Goal: Information Seeking & Learning: Compare options

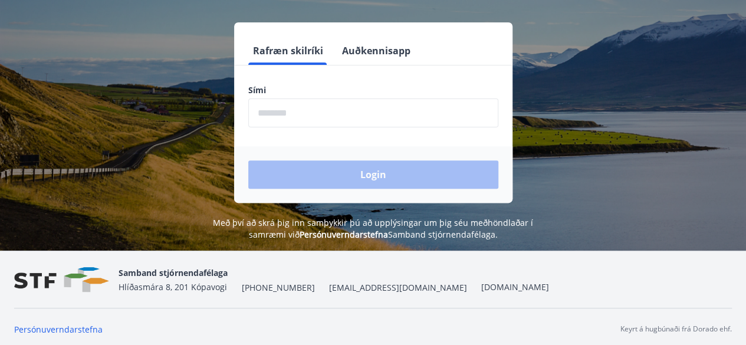
scroll to position [146, 0]
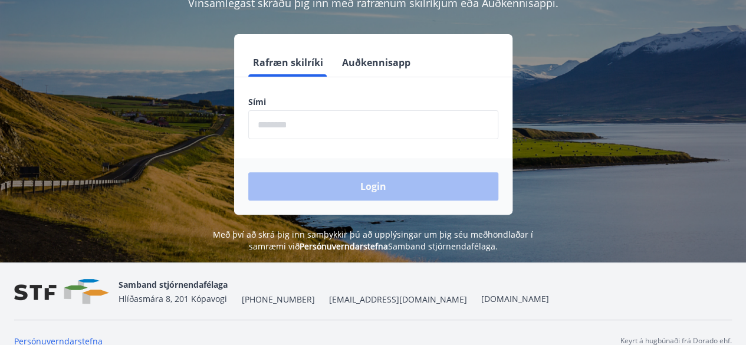
scroll to position [142, 0]
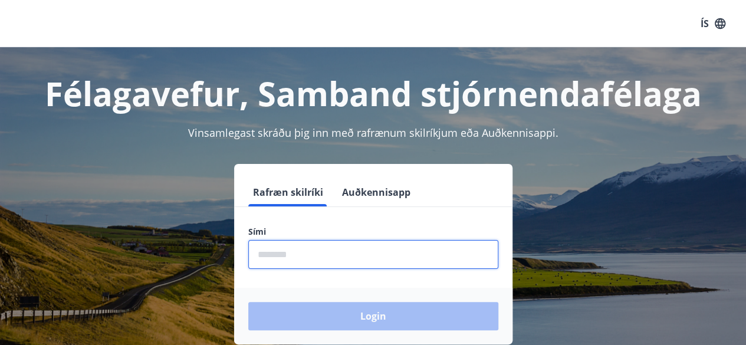
click at [268, 254] on input "phone" at bounding box center [373, 254] width 250 height 29
type input "********"
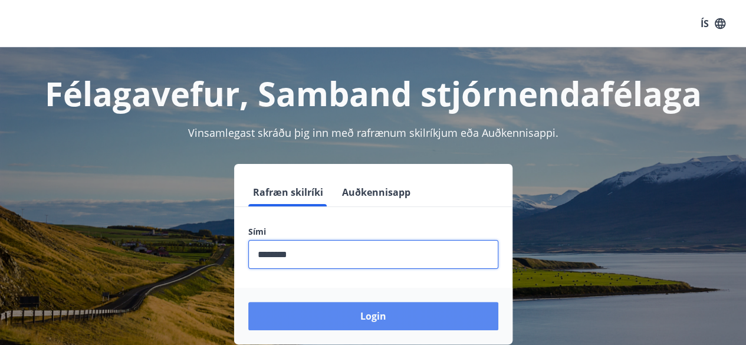
click at [376, 317] on button "Login" at bounding box center [373, 316] width 250 height 28
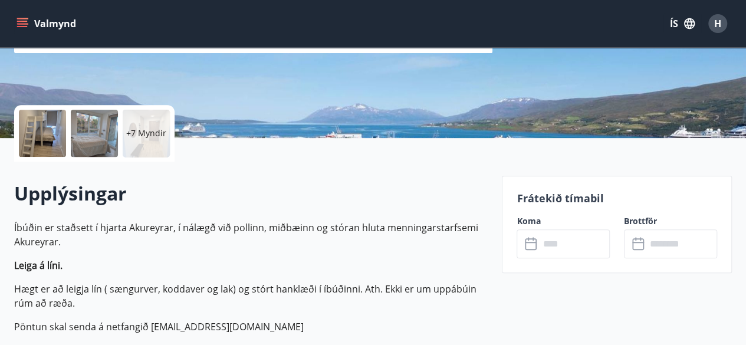
scroll to position [205, 0]
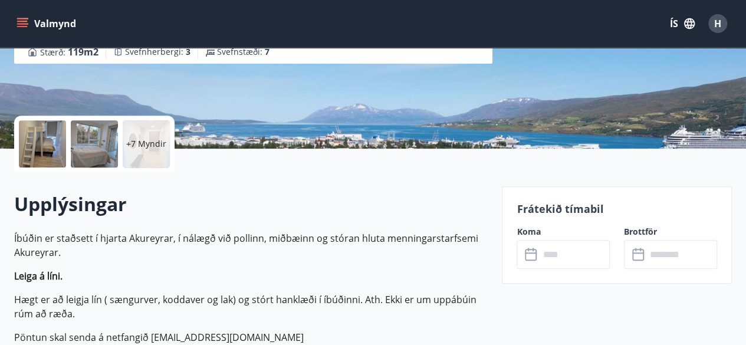
click at [146, 148] on p "+7 Myndir" at bounding box center [146, 144] width 40 height 12
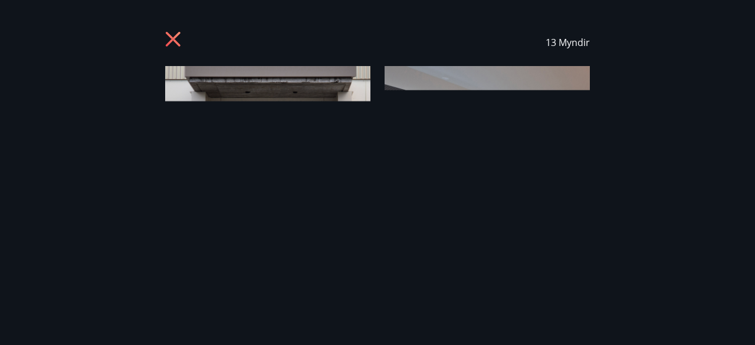
click at [574, 182] on img at bounding box center [487, 201] width 205 height 270
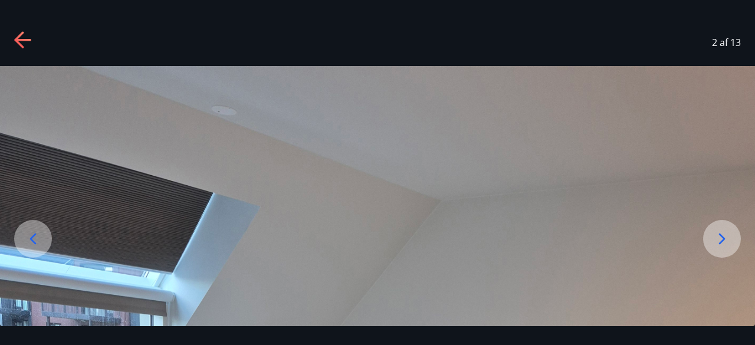
click at [38, 237] on icon at bounding box center [33, 238] width 19 height 19
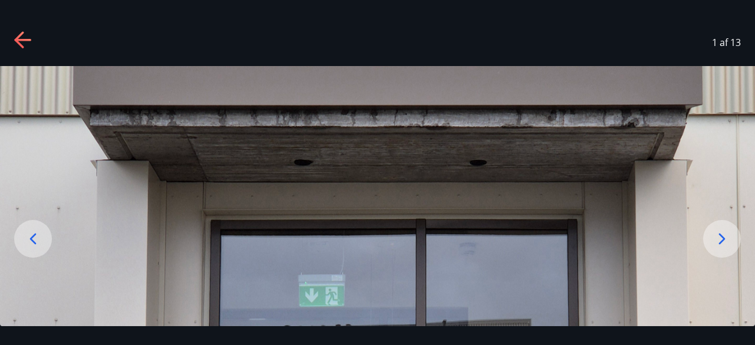
click at [21, 38] on icon at bounding box center [23, 40] width 19 height 19
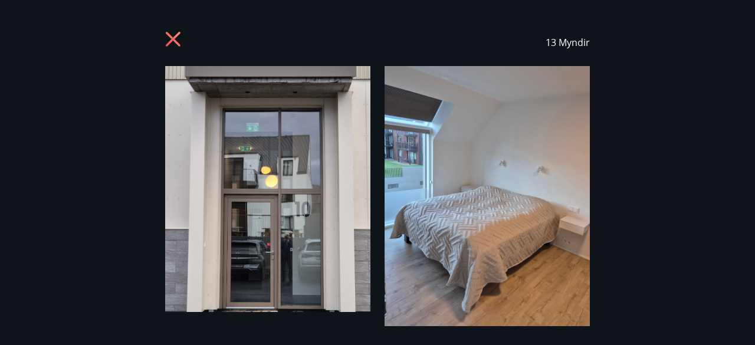
click at [747, 333] on div "13 Myndir" at bounding box center [377, 172] width 755 height 345
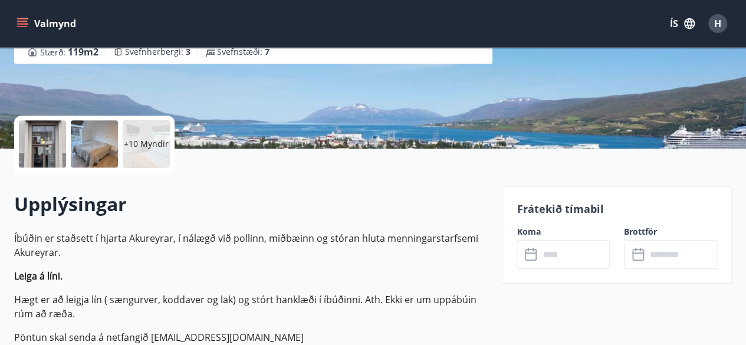
click at [53, 142] on div at bounding box center [42, 143] width 47 height 47
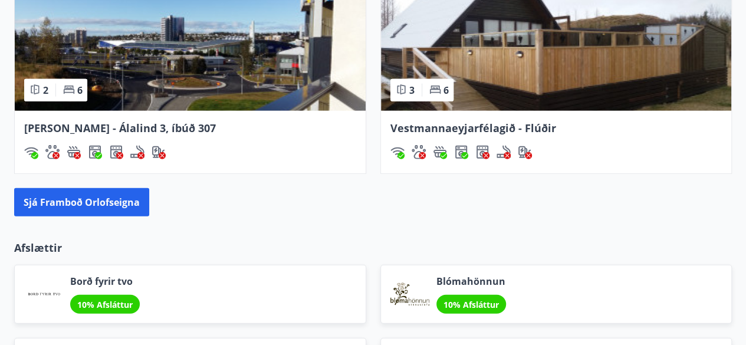
scroll to position [1376, 0]
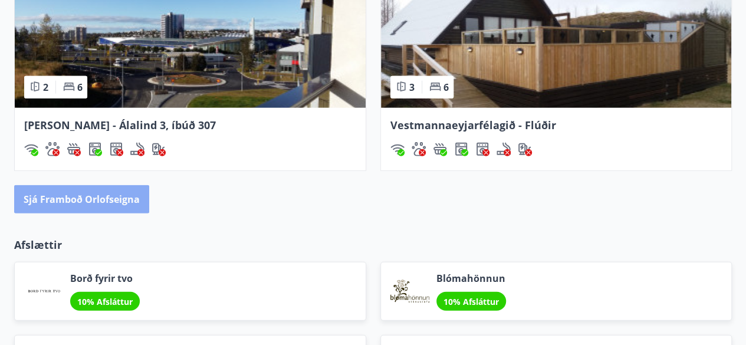
click at [87, 195] on button "Sjá framboð orlofseigna" at bounding box center [81, 199] width 135 height 28
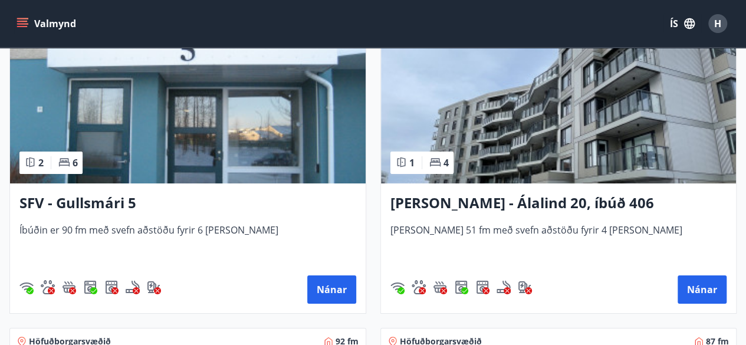
scroll to position [2149, 0]
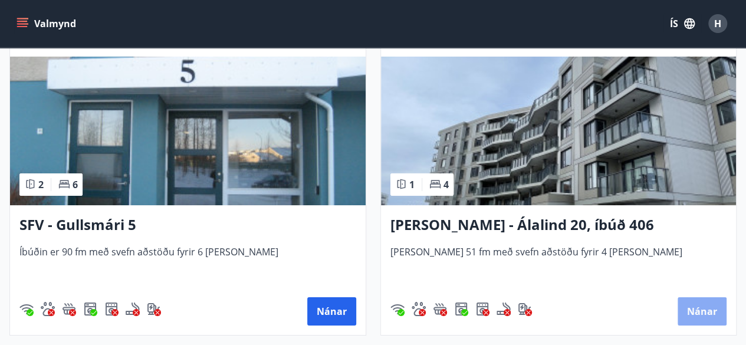
click at [709, 308] on button "Nánar" at bounding box center [702, 311] width 49 height 28
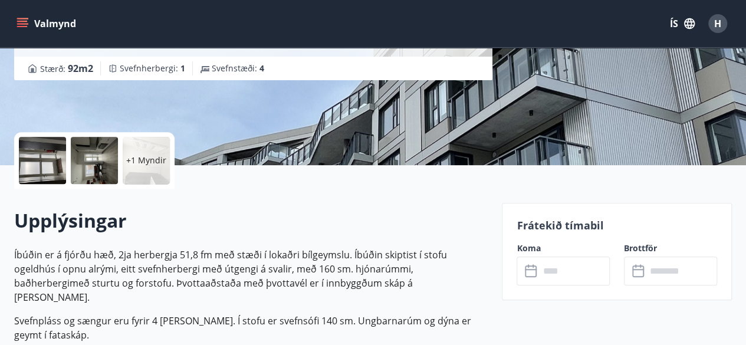
scroll to position [236, 0]
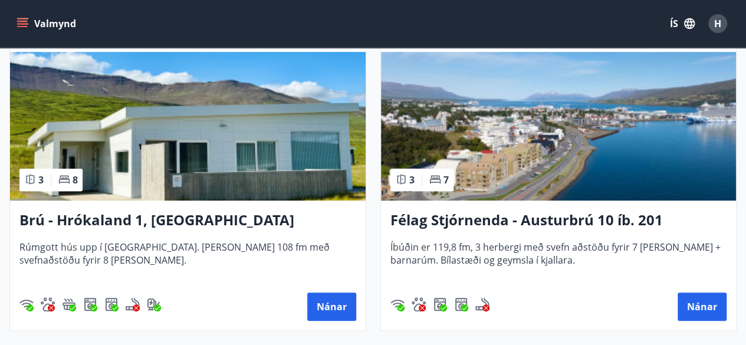
scroll to position [244, 0]
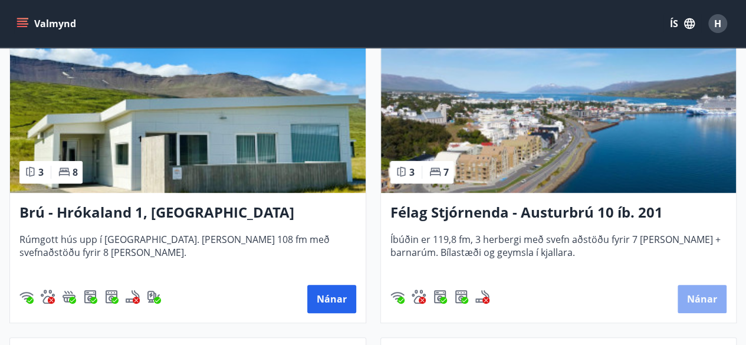
click at [701, 297] on button "Nánar" at bounding box center [702, 299] width 49 height 28
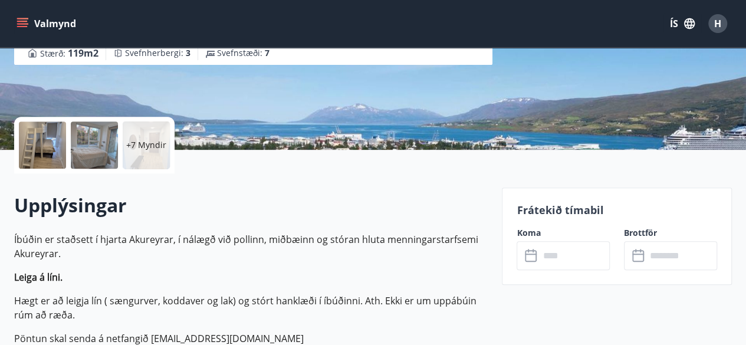
scroll to position [212, 0]
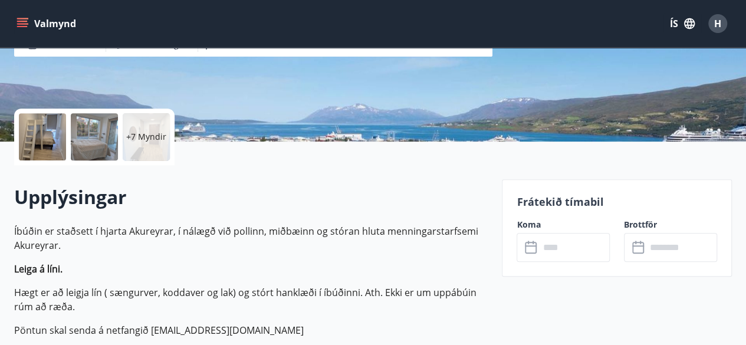
click at [39, 142] on div at bounding box center [42, 136] width 47 height 47
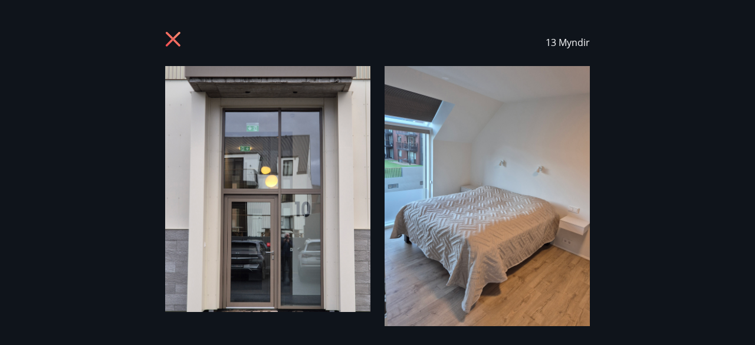
click at [636, 193] on div "13 Myndir" at bounding box center [377, 172] width 755 height 307
click at [563, 198] on img at bounding box center [487, 201] width 205 height 270
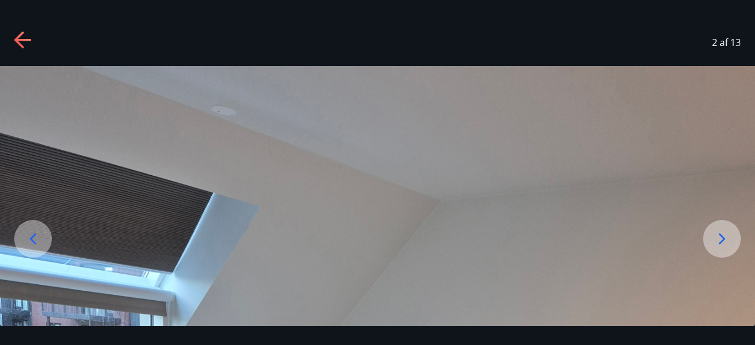
click at [721, 238] on icon at bounding box center [721, 238] width 19 height 19
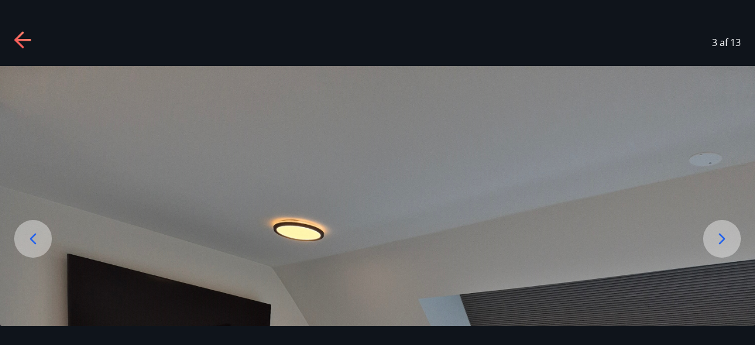
click at [721, 238] on icon at bounding box center [721, 238] width 19 height 19
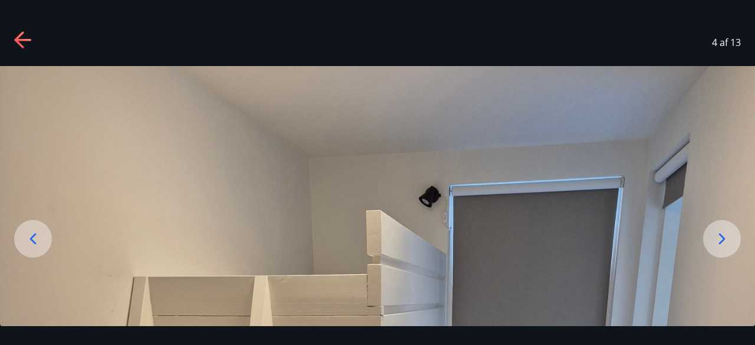
click at [721, 238] on icon at bounding box center [721, 238] width 19 height 19
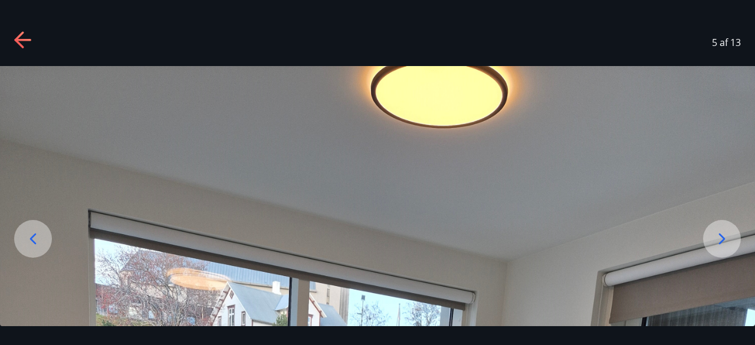
click at [721, 238] on icon at bounding box center [721, 238] width 19 height 19
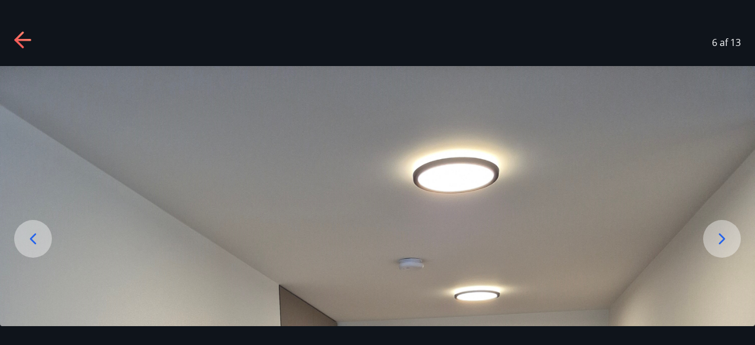
click at [24, 42] on icon at bounding box center [23, 40] width 19 height 19
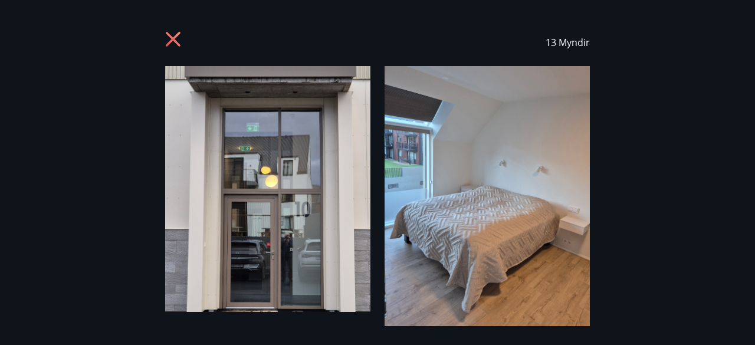
click at [626, 193] on div "13 Myndir" at bounding box center [377, 172] width 755 height 307
click at [748, 330] on div "13 Myndir" at bounding box center [377, 172] width 755 height 345
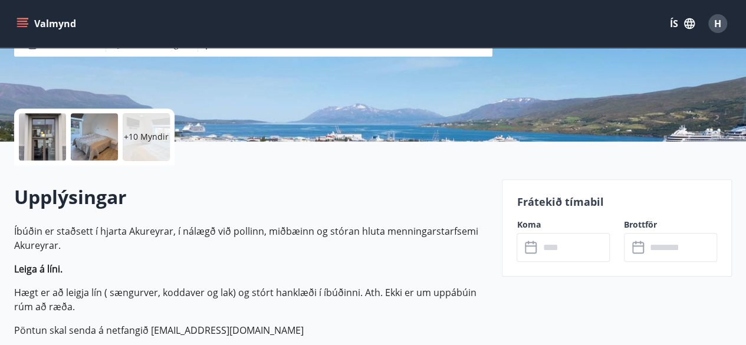
scroll to position [189, 0]
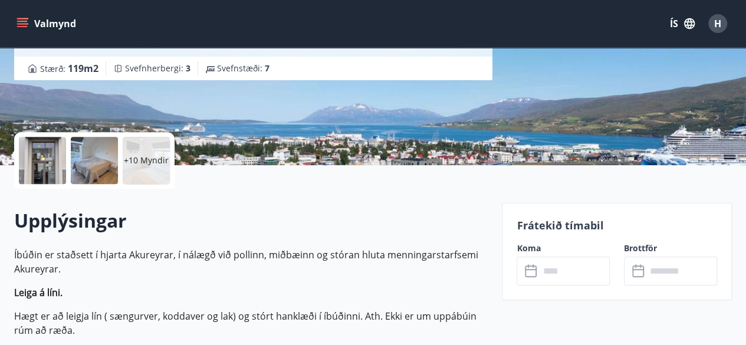
click at [144, 155] on p "+10 Myndir" at bounding box center [146, 161] width 45 height 12
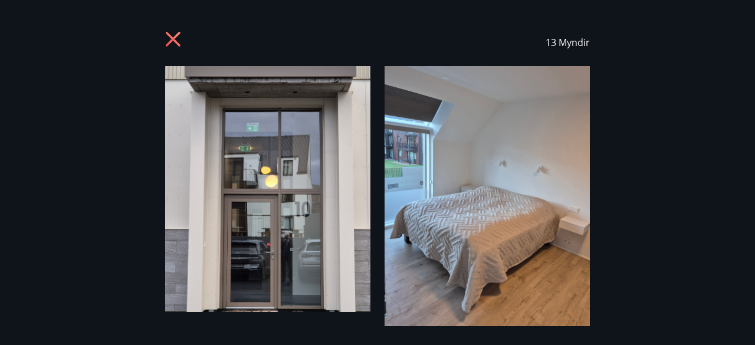
click at [650, 181] on div "13 Myndir" at bounding box center [377, 172] width 755 height 307
click at [533, 187] on img at bounding box center [487, 201] width 205 height 270
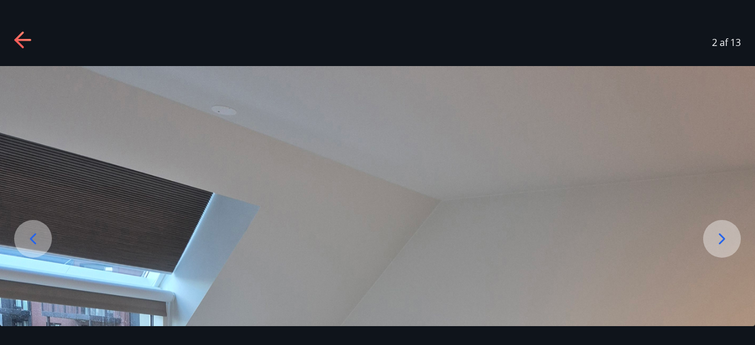
click at [22, 38] on icon at bounding box center [23, 40] width 19 height 19
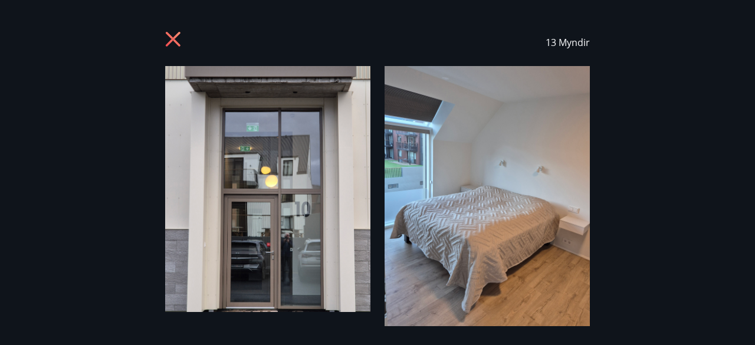
click at [311, 241] on img at bounding box center [267, 189] width 205 height 246
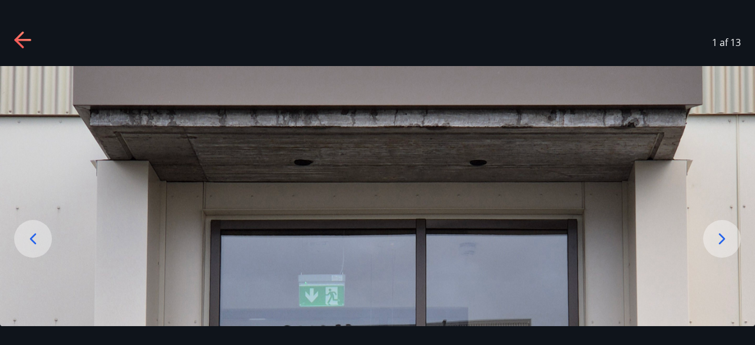
click at [722, 236] on icon at bounding box center [722, 238] width 6 height 11
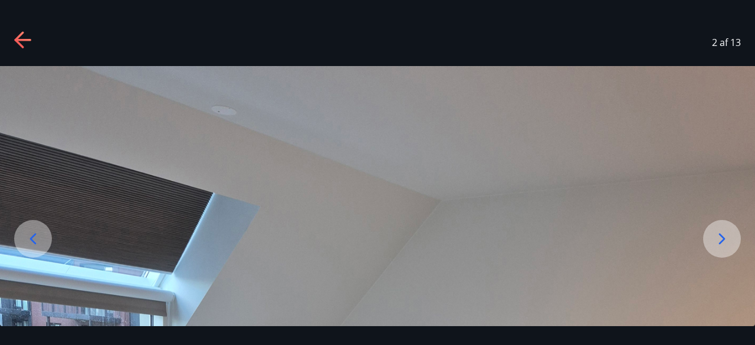
click at [722, 236] on icon at bounding box center [722, 238] width 6 height 11
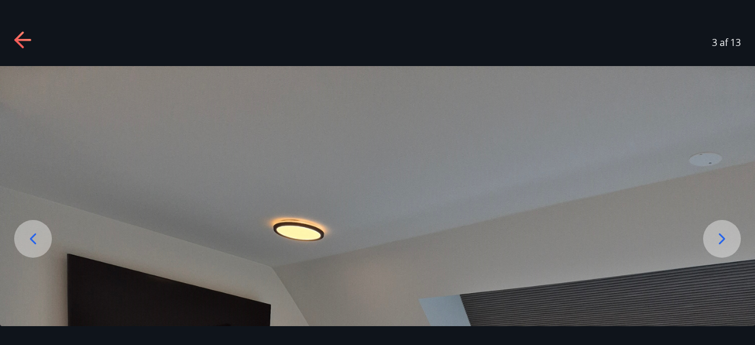
click at [722, 236] on icon at bounding box center [722, 238] width 6 height 11
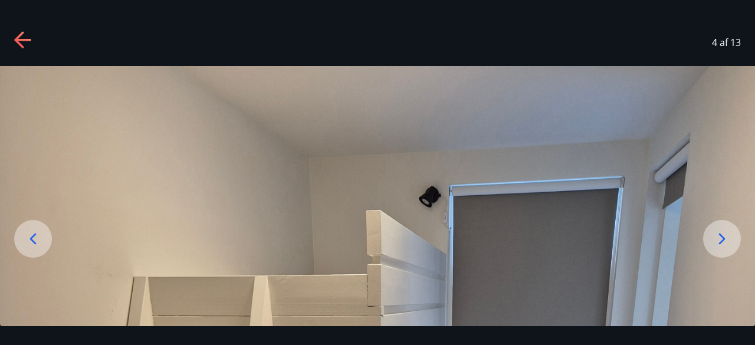
click at [722, 236] on icon at bounding box center [722, 238] width 6 height 11
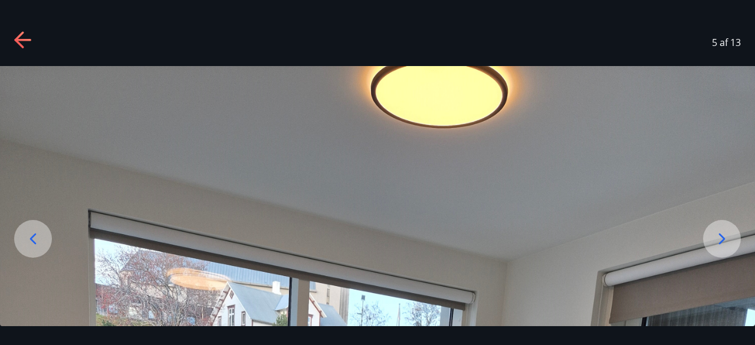
click at [722, 236] on icon at bounding box center [722, 238] width 6 height 11
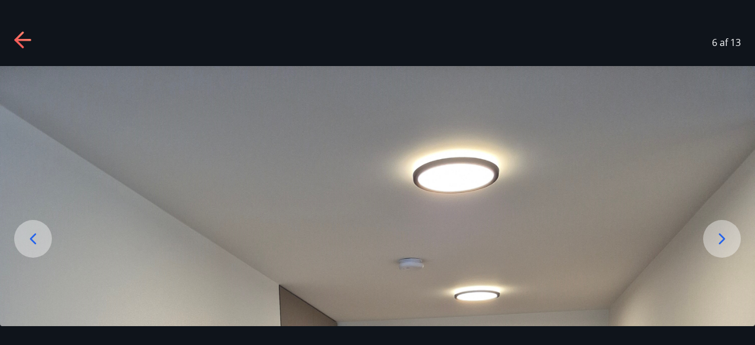
click at [22, 38] on icon at bounding box center [23, 40] width 19 height 19
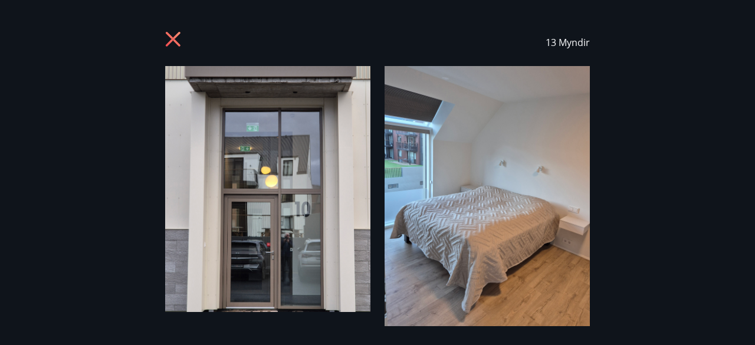
click at [173, 35] on icon at bounding box center [174, 40] width 19 height 19
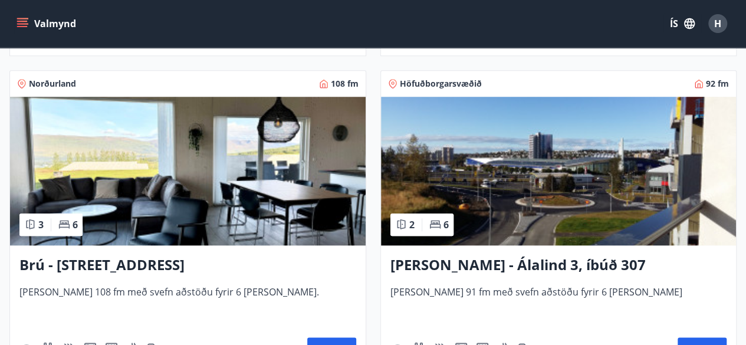
scroll to position [550, 0]
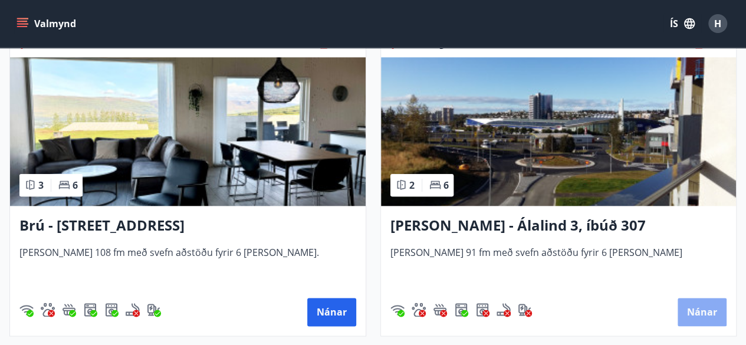
click at [706, 310] on button "Nánar" at bounding box center [702, 312] width 49 height 28
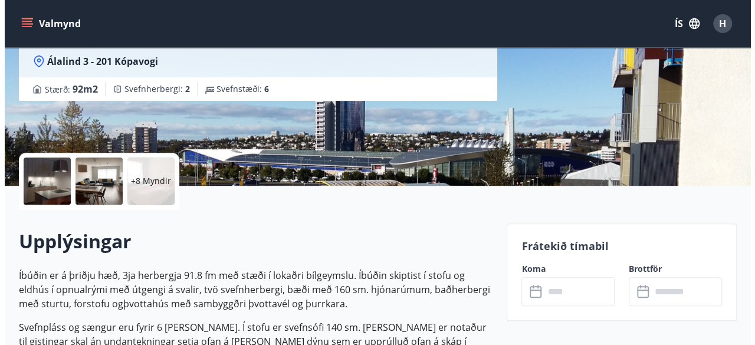
scroll to position [165, 0]
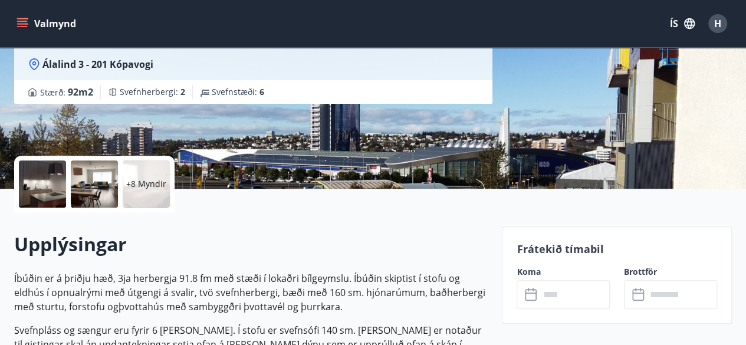
click at [147, 188] on p "+8 Myndir" at bounding box center [146, 184] width 40 height 12
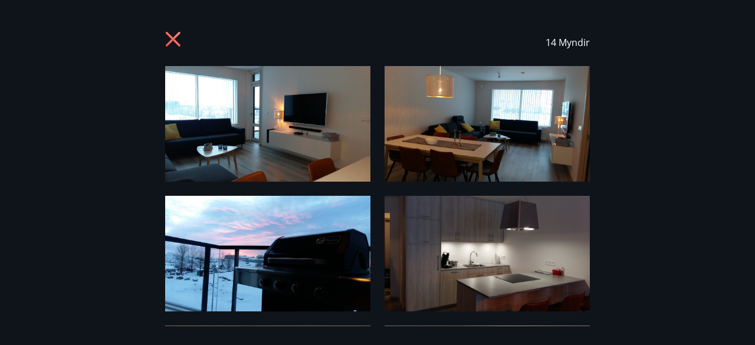
click at [533, 265] on img at bounding box center [487, 254] width 205 height 116
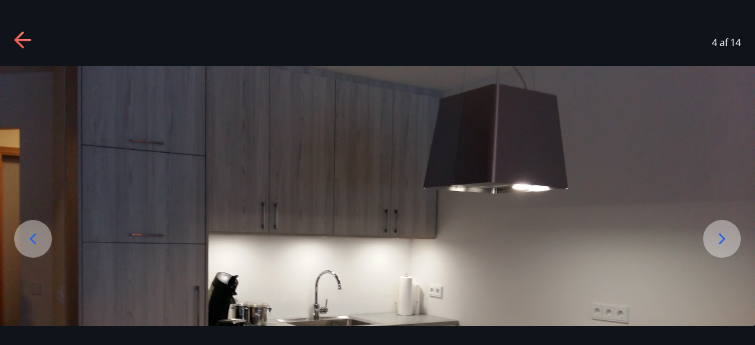
click at [722, 232] on icon at bounding box center [721, 238] width 19 height 19
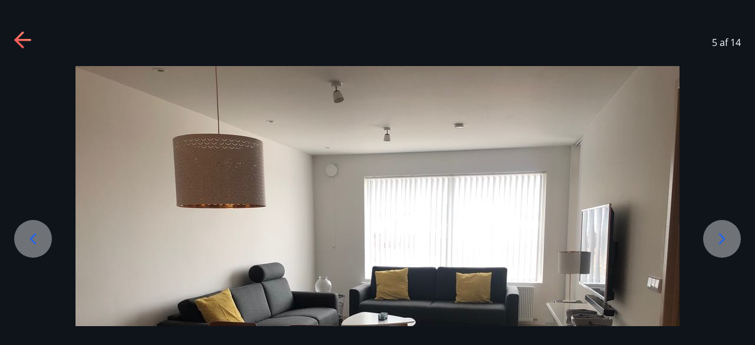
click at [722, 232] on icon at bounding box center [721, 238] width 19 height 19
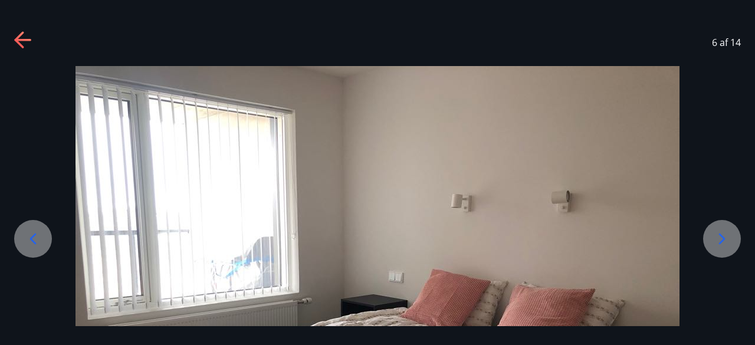
click at [722, 232] on icon at bounding box center [721, 238] width 19 height 19
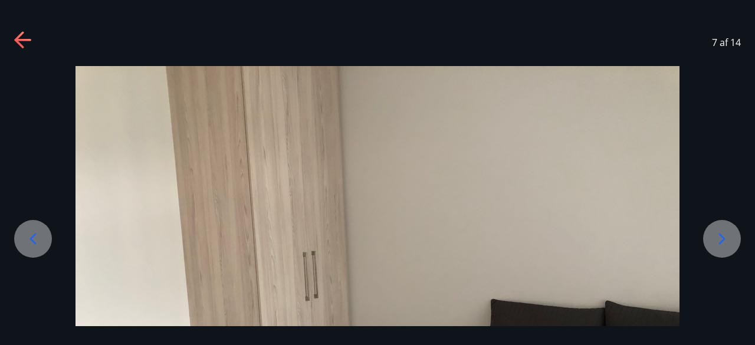
click at [722, 232] on icon at bounding box center [721, 238] width 19 height 19
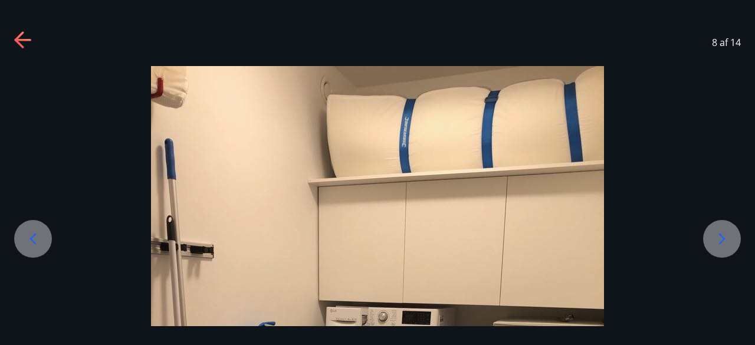
click at [722, 232] on icon at bounding box center [721, 238] width 19 height 19
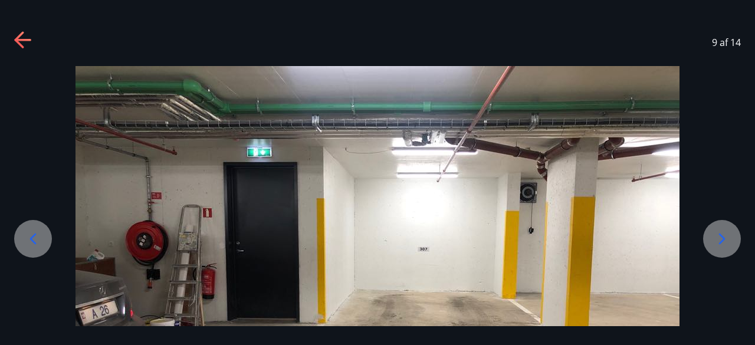
click at [722, 232] on icon at bounding box center [721, 238] width 19 height 19
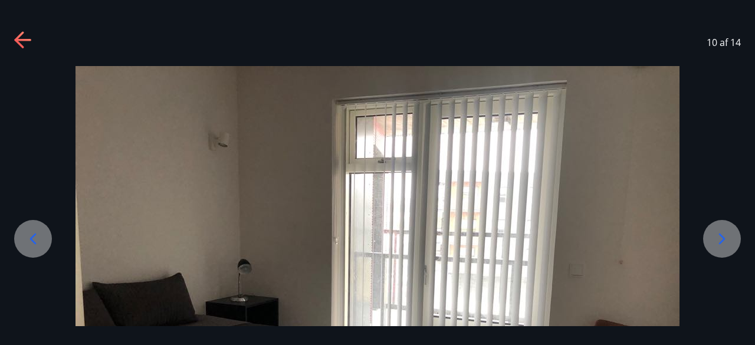
click at [722, 232] on icon at bounding box center [721, 238] width 19 height 19
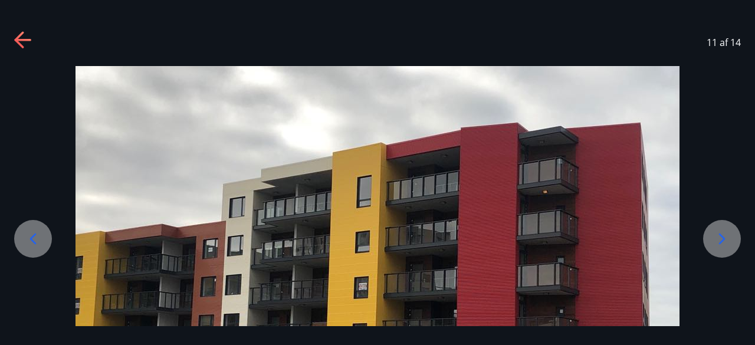
click at [722, 232] on icon at bounding box center [721, 238] width 19 height 19
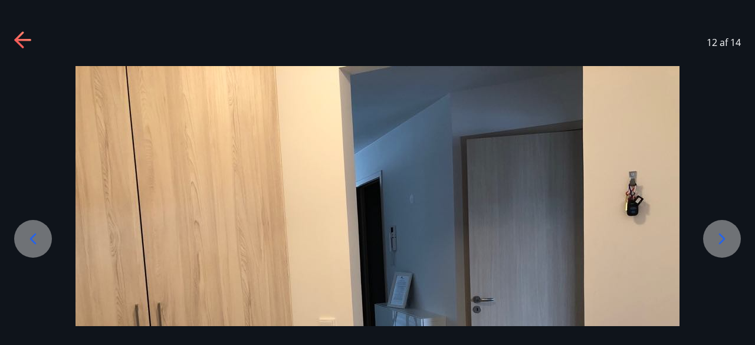
click at [24, 36] on icon at bounding box center [23, 40] width 19 height 19
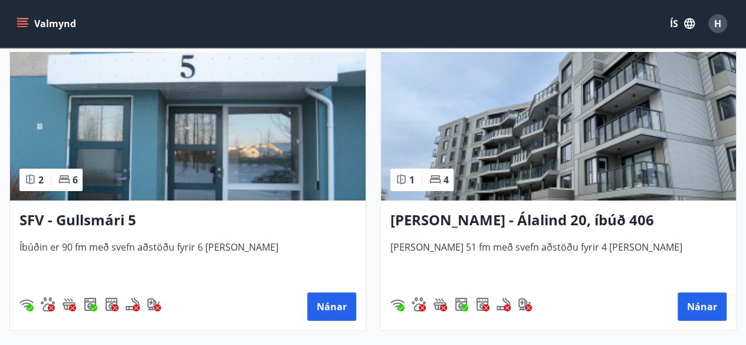
scroll to position [2162, 0]
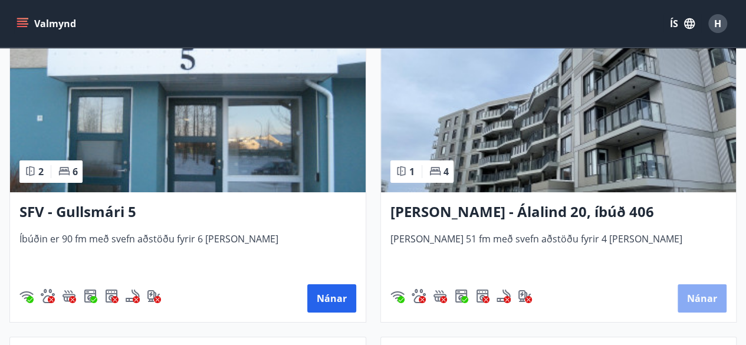
click at [700, 299] on button "Nánar" at bounding box center [702, 298] width 49 height 28
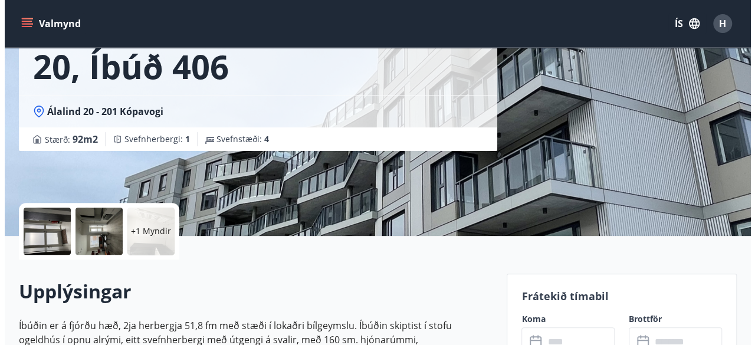
scroll to position [133, 0]
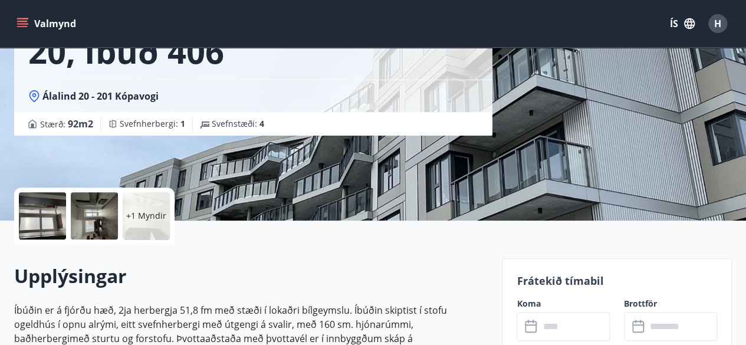
click at [46, 219] on div at bounding box center [42, 215] width 47 height 47
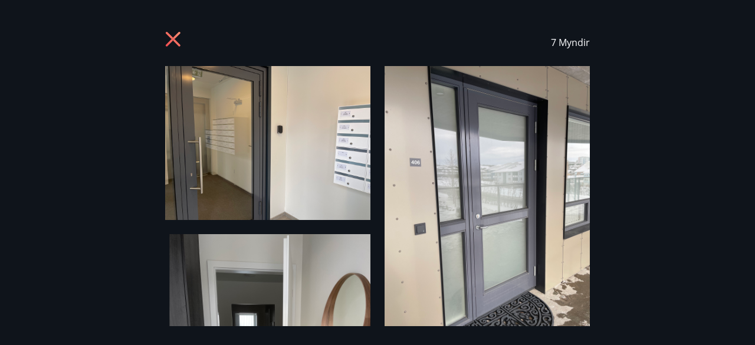
click at [549, 244] on img at bounding box center [487, 203] width 205 height 274
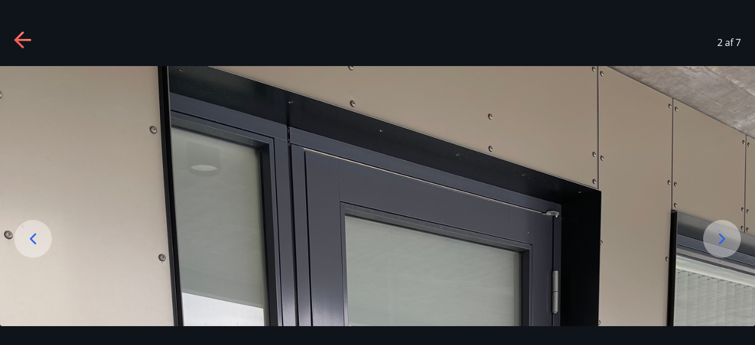
click at [719, 236] on icon at bounding box center [721, 238] width 19 height 19
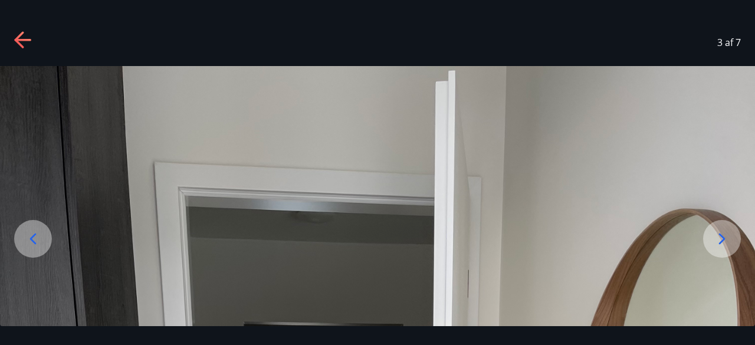
click at [719, 236] on icon at bounding box center [721, 238] width 19 height 19
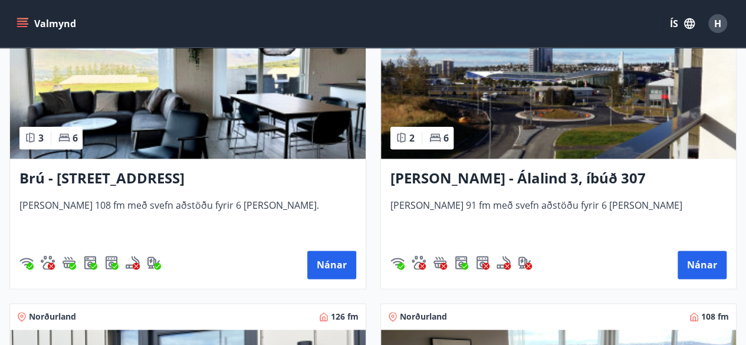
scroll to position [645, 0]
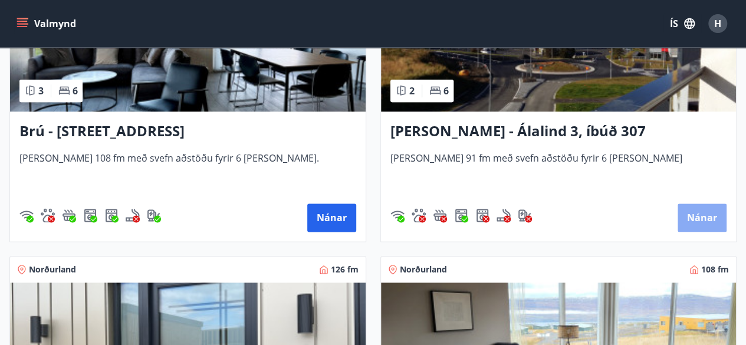
click at [705, 218] on button "Nánar" at bounding box center [702, 217] width 49 height 28
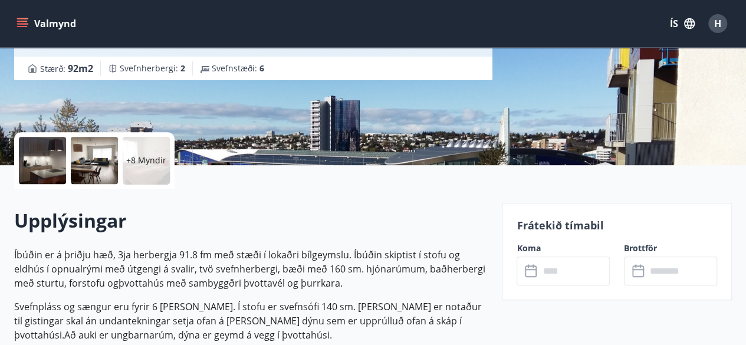
scroll to position [228, 0]
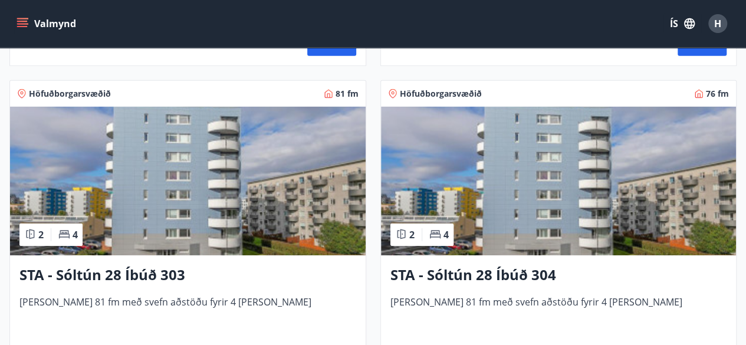
scroll to position [1793, 0]
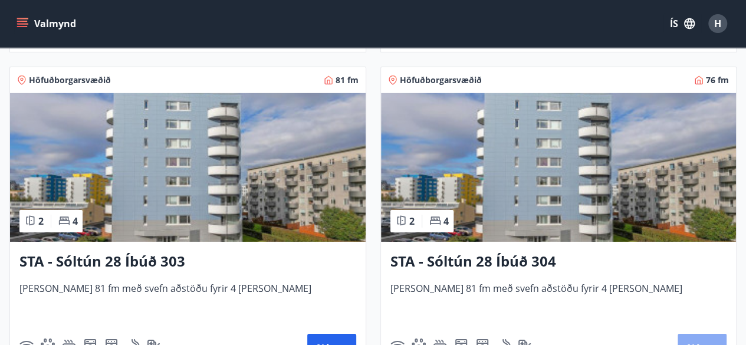
click at [691, 340] on button "Nánar" at bounding box center [702, 348] width 49 height 28
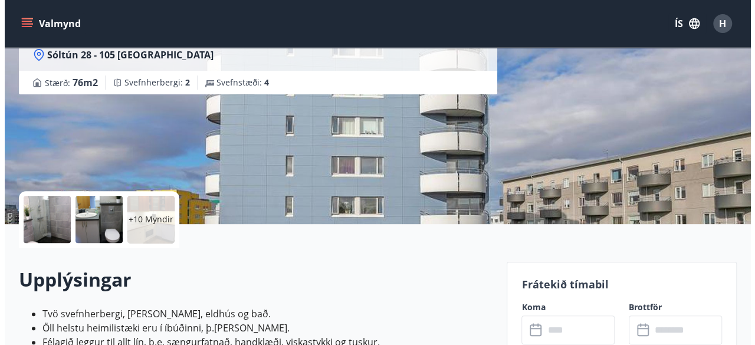
scroll to position [142, 0]
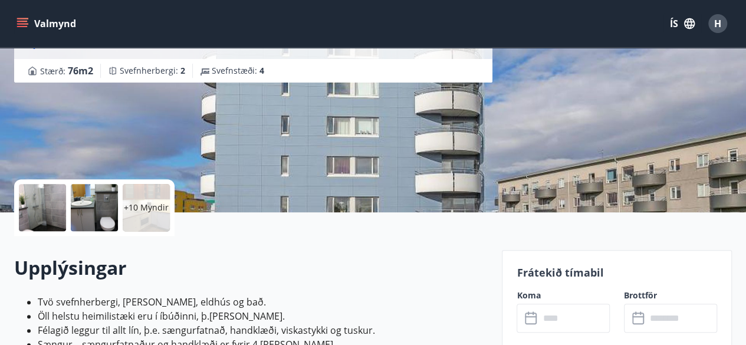
click at [137, 211] on p "+10 Myndir" at bounding box center [146, 208] width 45 height 12
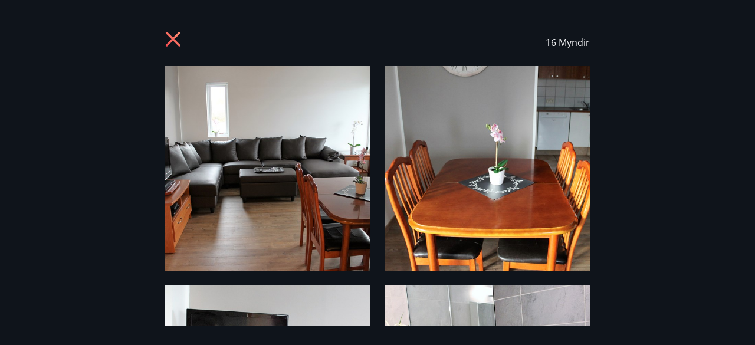
click at [532, 192] on img at bounding box center [487, 168] width 205 height 205
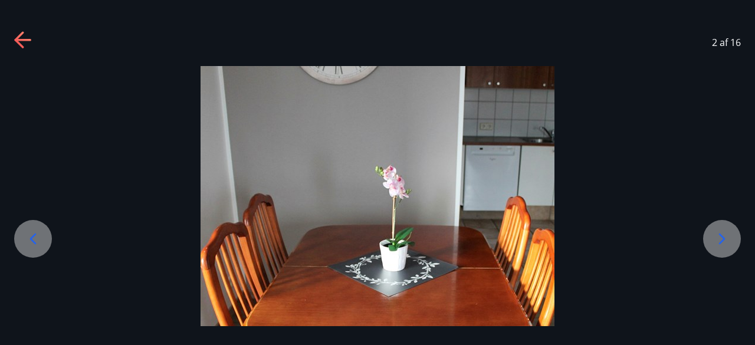
click at [718, 239] on icon at bounding box center [721, 238] width 19 height 19
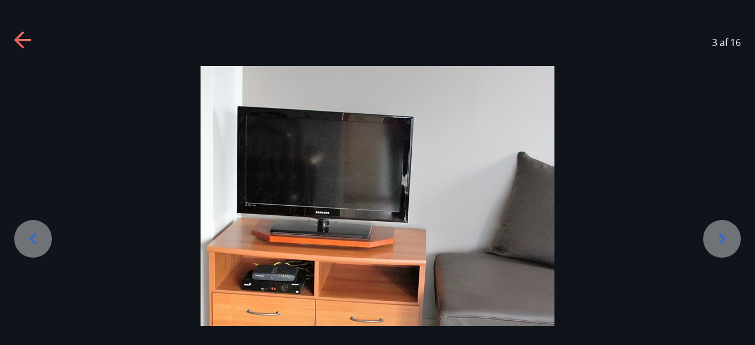
click at [718, 239] on icon at bounding box center [721, 238] width 19 height 19
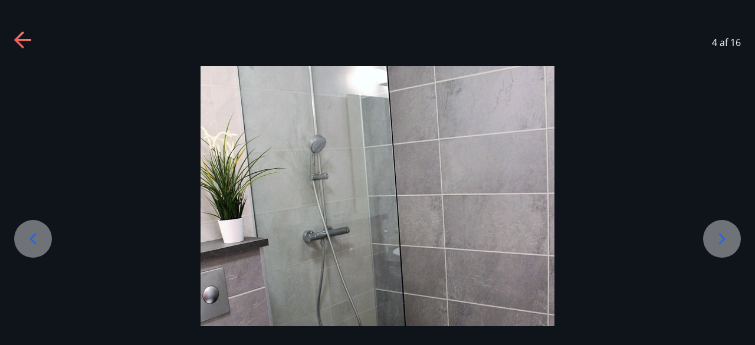
click at [718, 239] on icon at bounding box center [721, 238] width 19 height 19
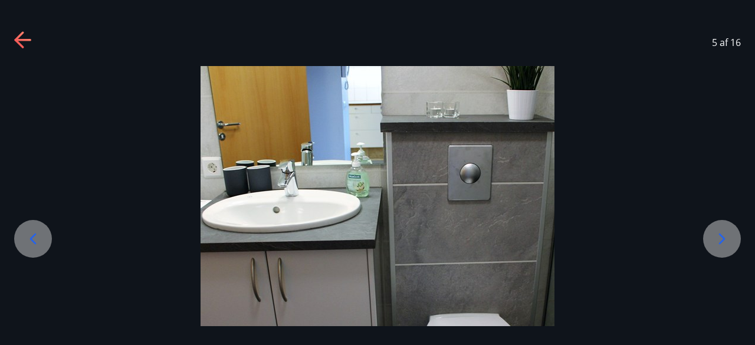
click at [718, 239] on icon at bounding box center [721, 238] width 19 height 19
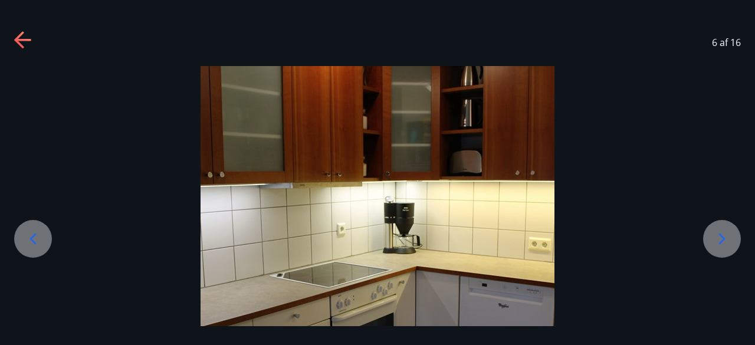
click at [718, 239] on icon at bounding box center [721, 238] width 19 height 19
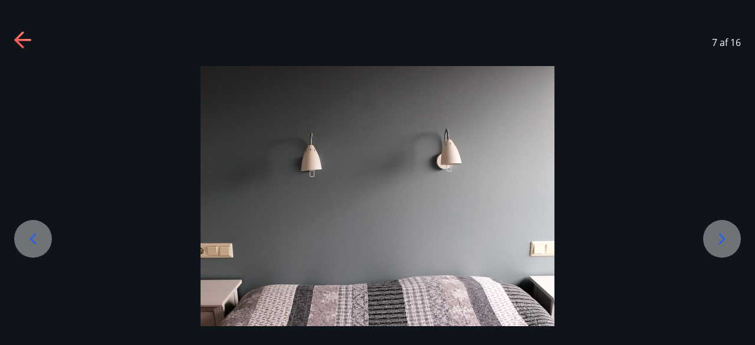
click at [718, 239] on icon at bounding box center [721, 238] width 19 height 19
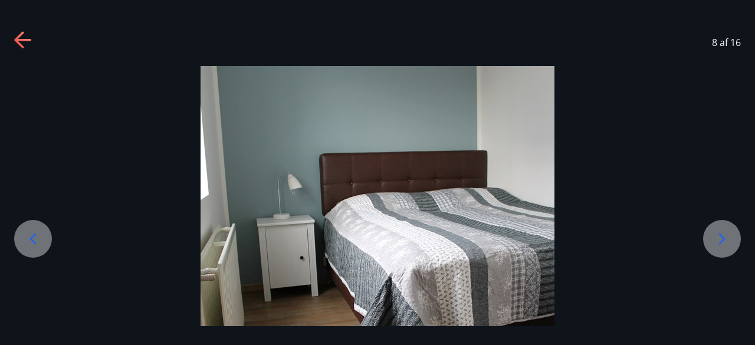
click at [718, 239] on icon at bounding box center [721, 238] width 19 height 19
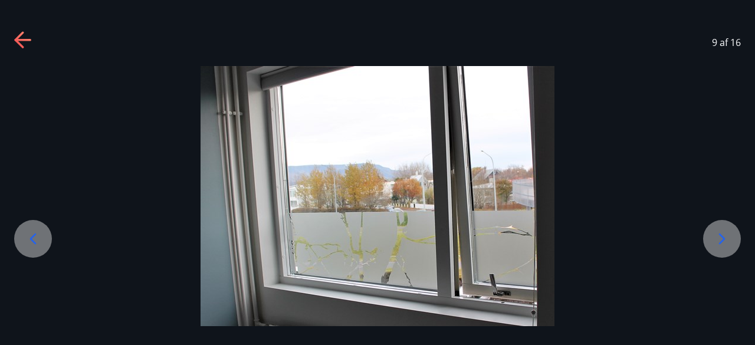
click at [718, 239] on icon at bounding box center [721, 238] width 19 height 19
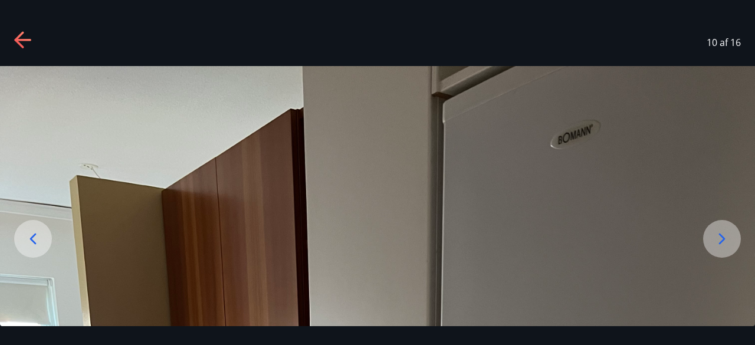
click at [718, 239] on icon at bounding box center [721, 238] width 19 height 19
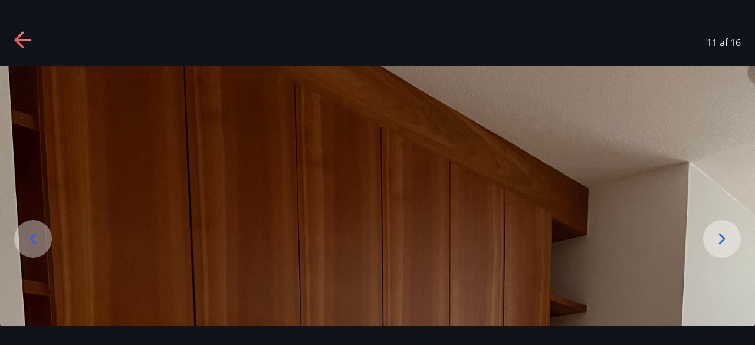
click at [718, 239] on icon at bounding box center [721, 238] width 19 height 19
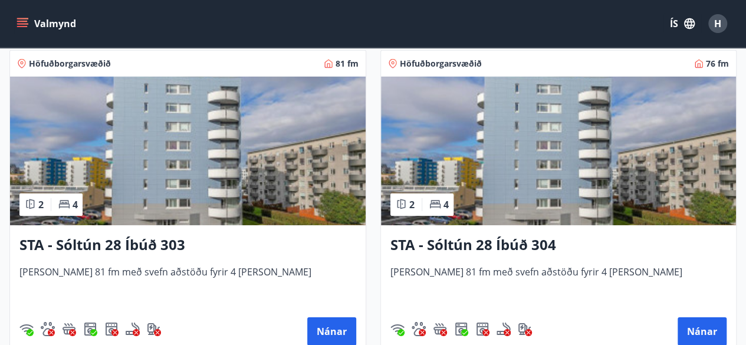
scroll to position [1816, 0]
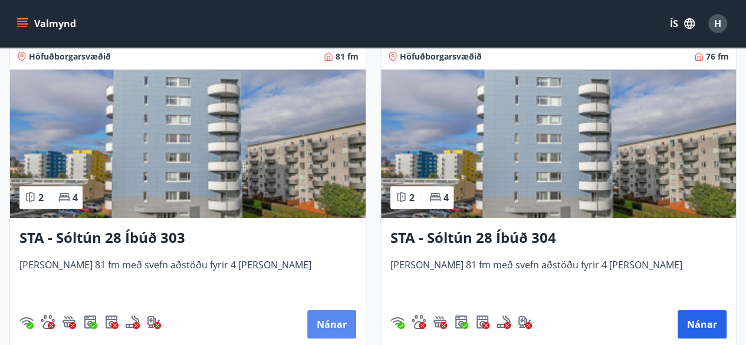
click at [327, 318] on button "Nánar" at bounding box center [331, 324] width 49 height 28
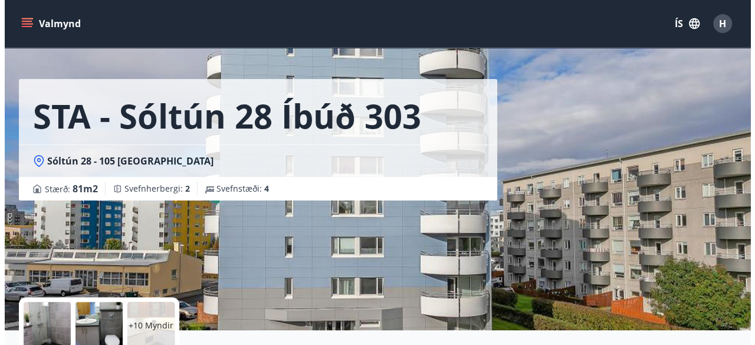
scroll to position [133, 0]
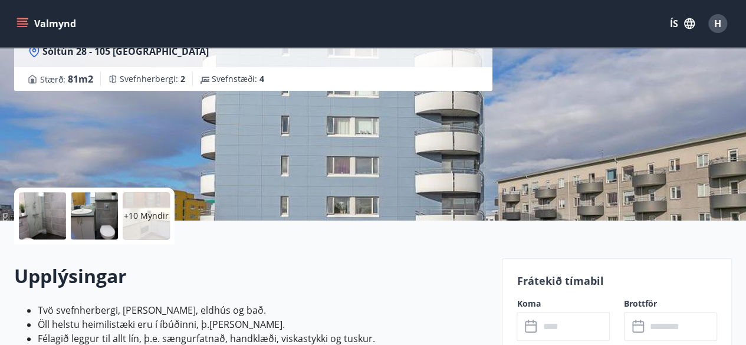
click at [51, 212] on div at bounding box center [42, 215] width 47 height 47
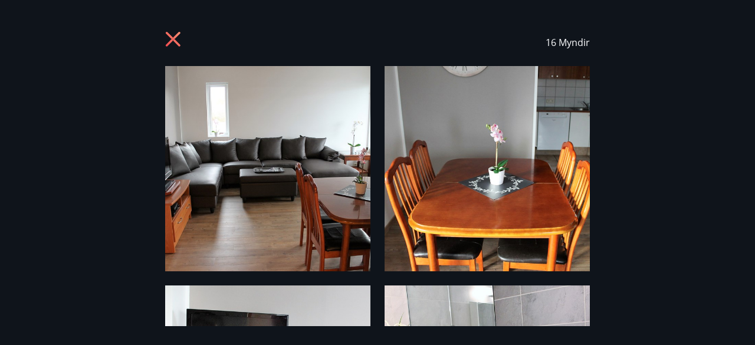
click at [622, 196] on div "16 Myndir" at bounding box center [377, 172] width 755 height 307
click at [590, 197] on div "16 Myndir" at bounding box center [377, 172] width 755 height 307
click at [547, 196] on img at bounding box center [487, 168] width 205 height 205
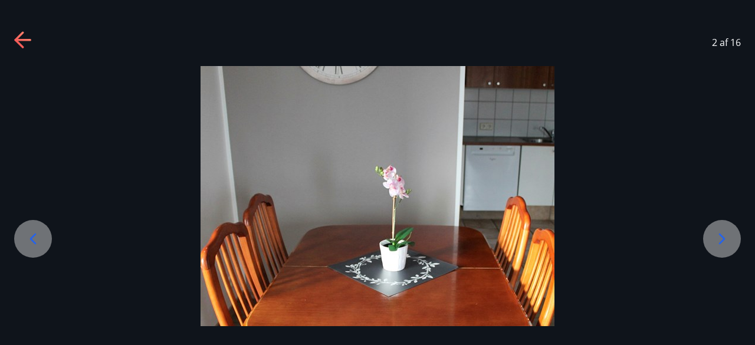
click at [729, 242] on icon at bounding box center [721, 238] width 19 height 19
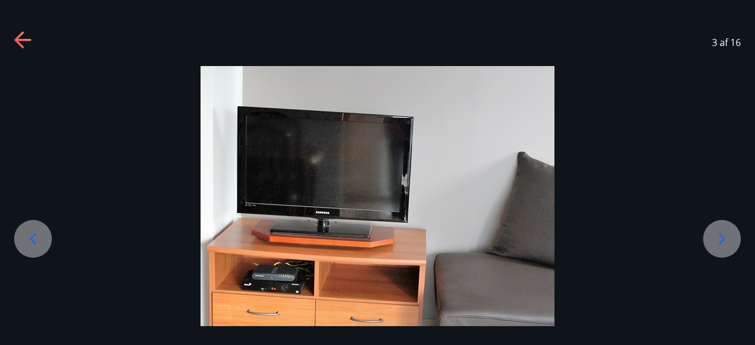
click at [729, 242] on icon at bounding box center [721, 238] width 19 height 19
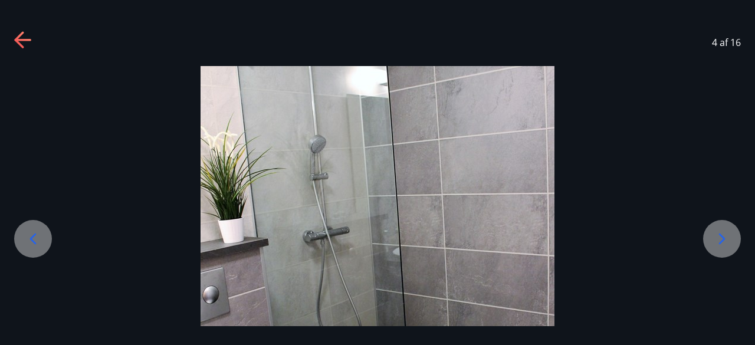
click at [721, 235] on icon at bounding box center [722, 238] width 6 height 11
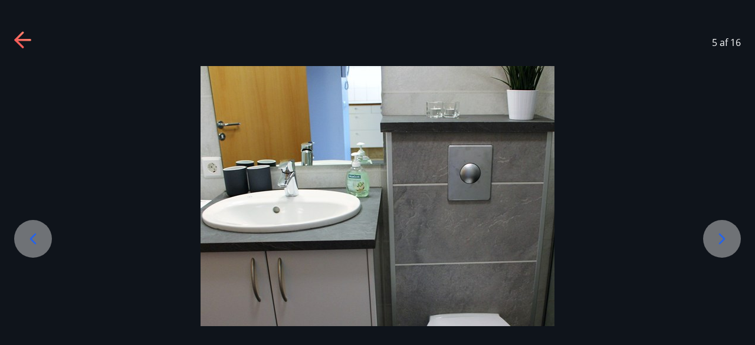
click at [721, 235] on icon at bounding box center [722, 238] width 6 height 11
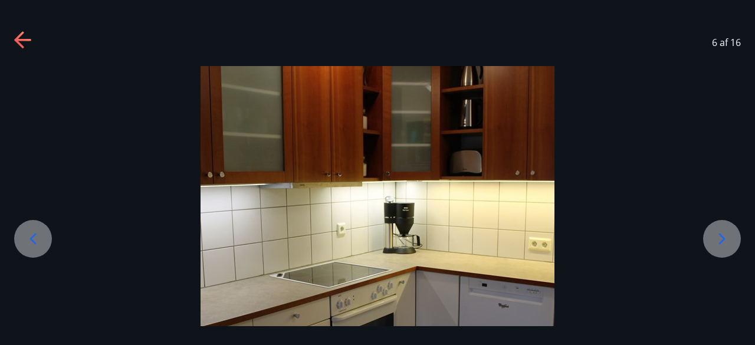
click at [721, 235] on icon at bounding box center [722, 238] width 6 height 11
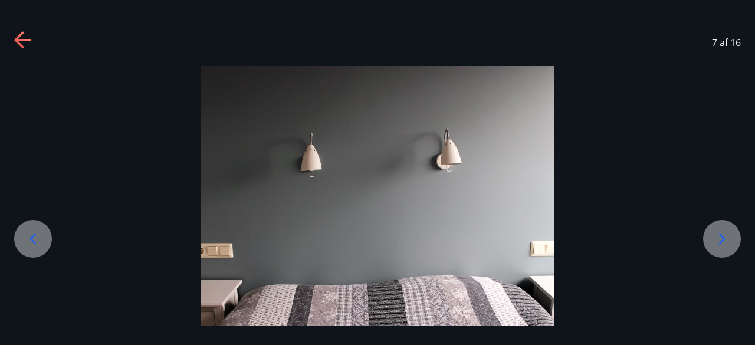
click at [721, 235] on icon at bounding box center [722, 238] width 6 height 11
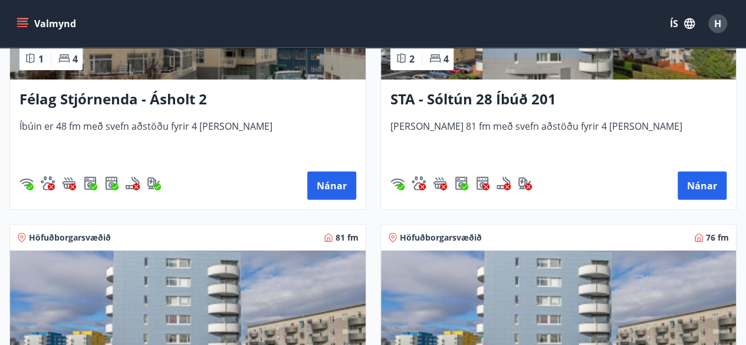
scroll to position [1596, 0]
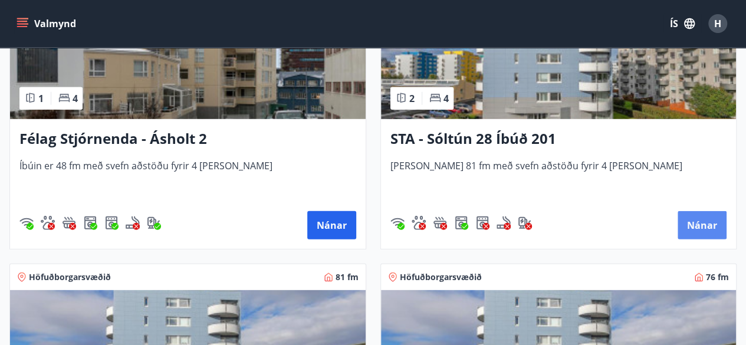
click at [698, 222] on button "Nánar" at bounding box center [702, 225] width 49 height 28
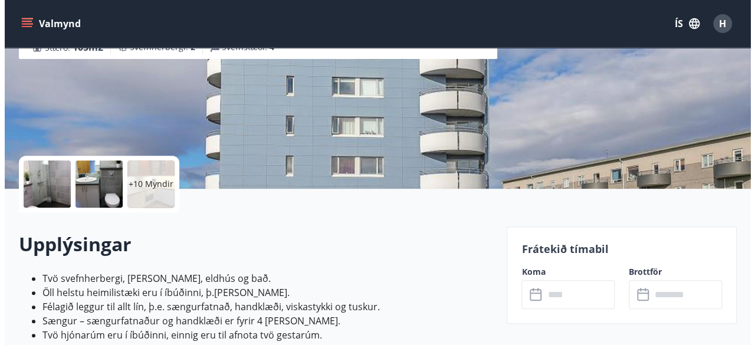
scroll to position [149, 0]
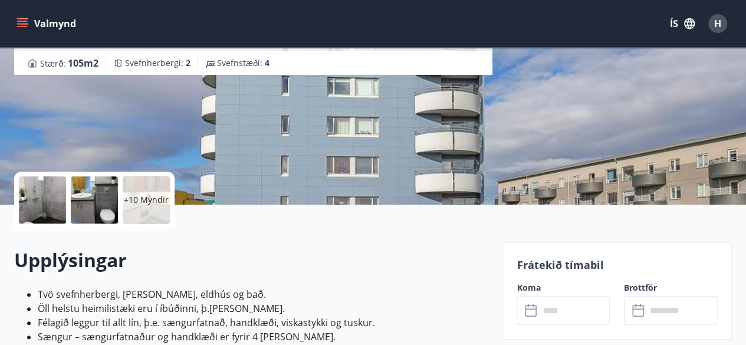
click at [46, 198] on div at bounding box center [42, 199] width 47 height 47
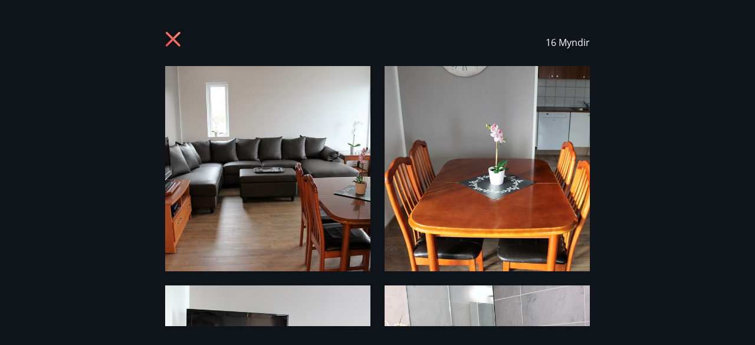
click at [510, 192] on img at bounding box center [487, 168] width 205 height 205
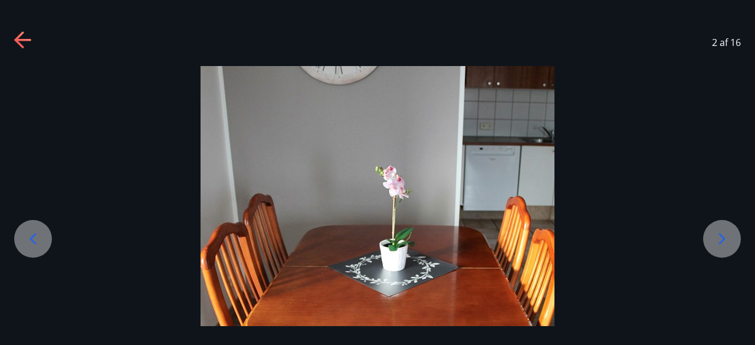
click at [722, 238] on icon at bounding box center [721, 238] width 19 height 19
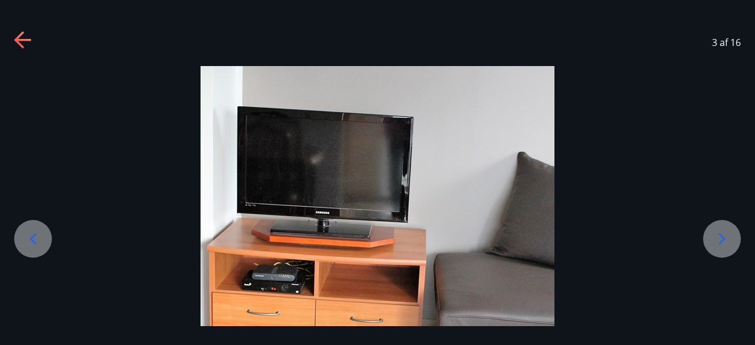
click at [722, 238] on icon at bounding box center [721, 238] width 19 height 19
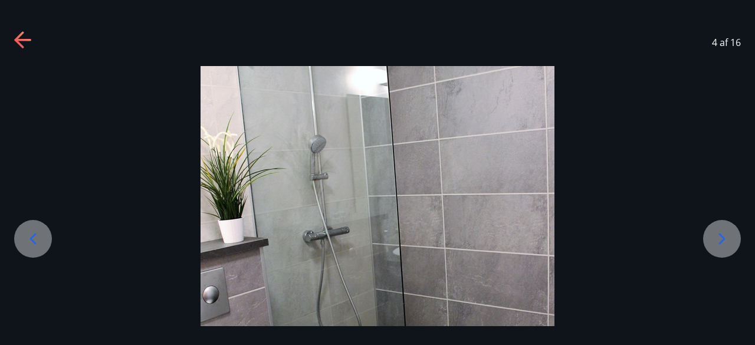
click at [722, 238] on icon at bounding box center [721, 238] width 19 height 19
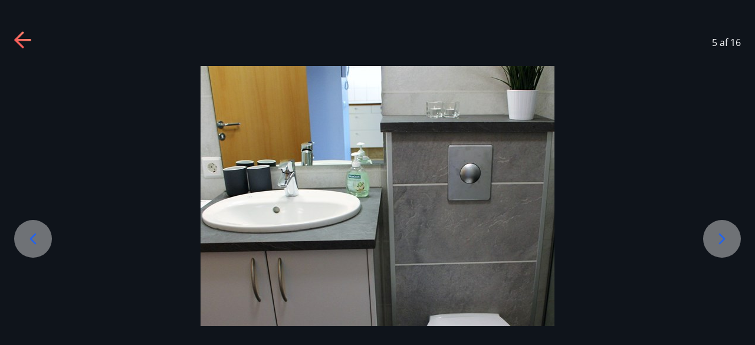
click at [722, 238] on icon at bounding box center [721, 238] width 19 height 19
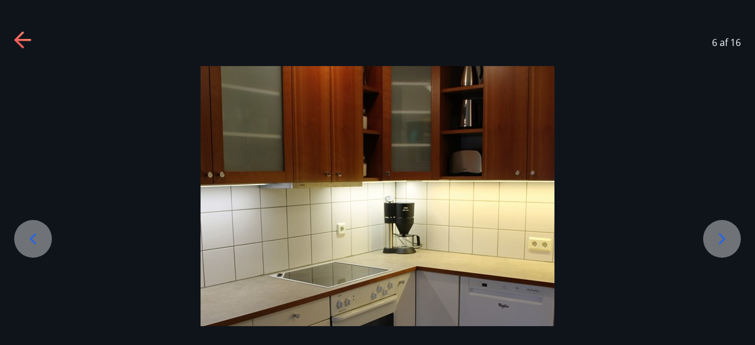
click at [722, 238] on icon at bounding box center [721, 238] width 19 height 19
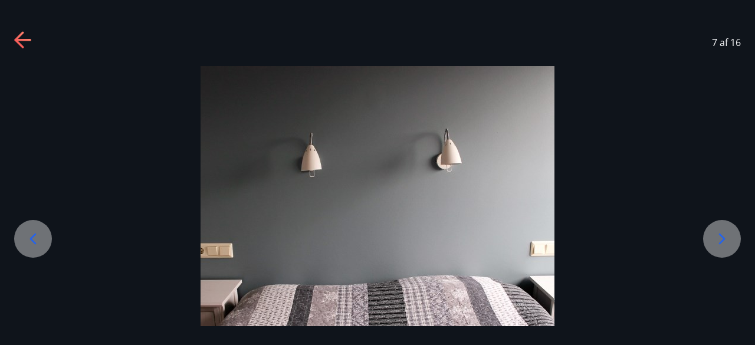
click at [722, 238] on icon at bounding box center [721, 238] width 19 height 19
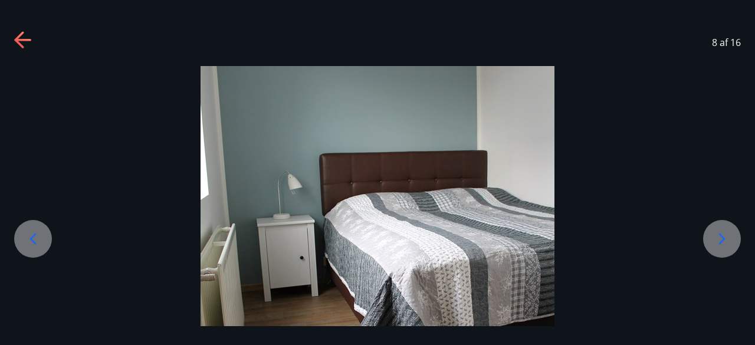
click at [722, 238] on icon at bounding box center [721, 238] width 19 height 19
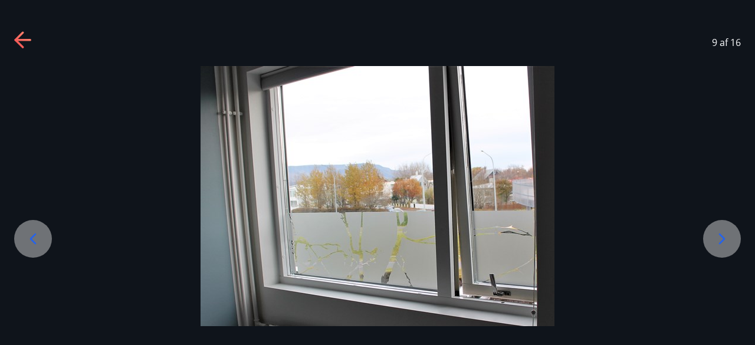
click at [722, 238] on icon at bounding box center [721, 238] width 19 height 19
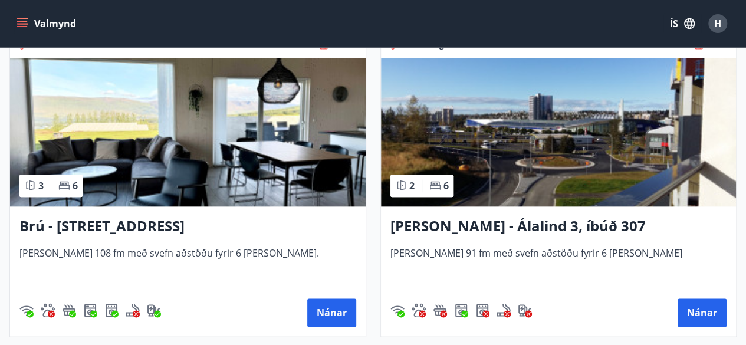
scroll to position [550, 0]
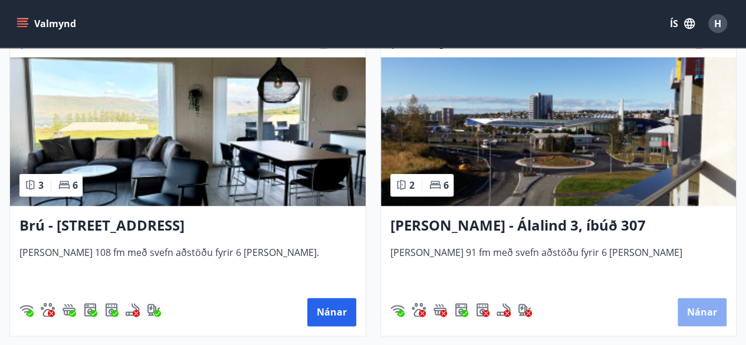
click at [699, 310] on button "Nánar" at bounding box center [702, 312] width 49 height 28
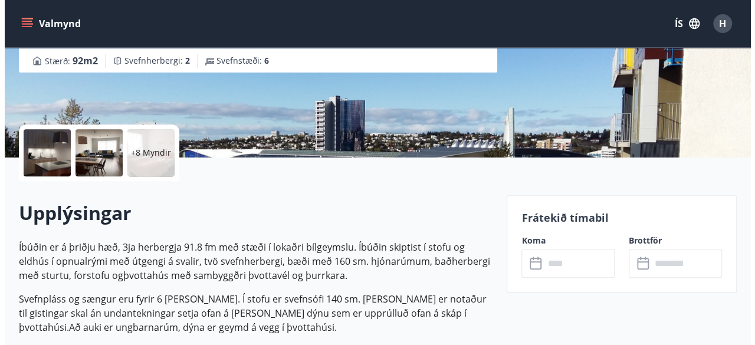
scroll to position [165, 0]
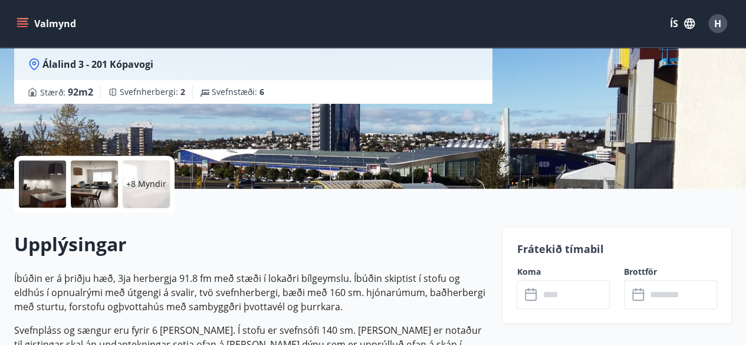
click at [44, 185] on div at bounding box center [42, 183] width 47 height 47
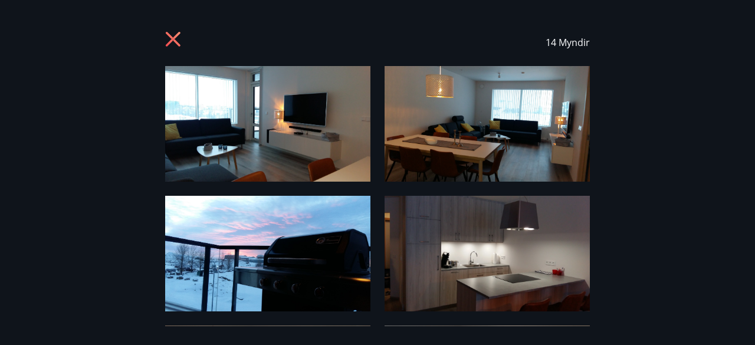
click at [280, 139] on img at bounding box center [267, 124] width 205 height 116
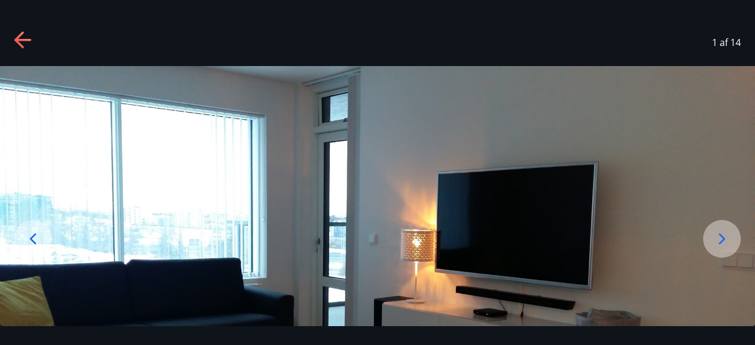
click at [725, 238] on icon at bounding box center [721, 238] width 19 height 19
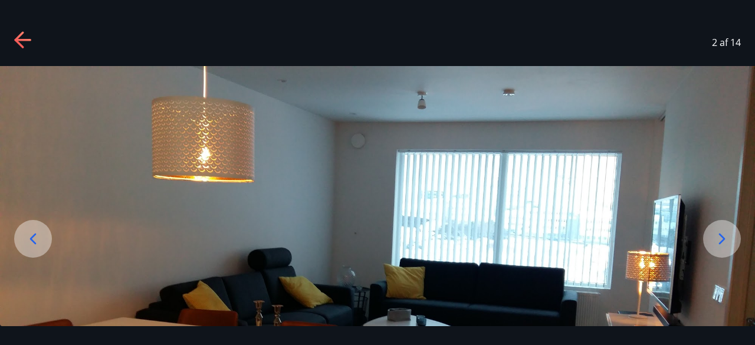
click at [725, 238] on icon at bounding box center [721, 238] width 19 height 19
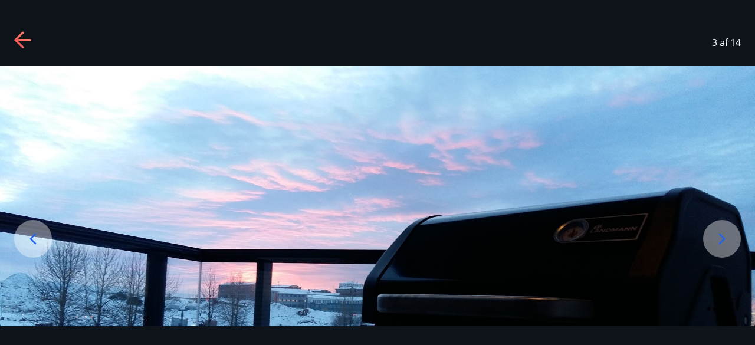
click at [725, 238] on icon at bounding box center [721, 238] width 19 height 19
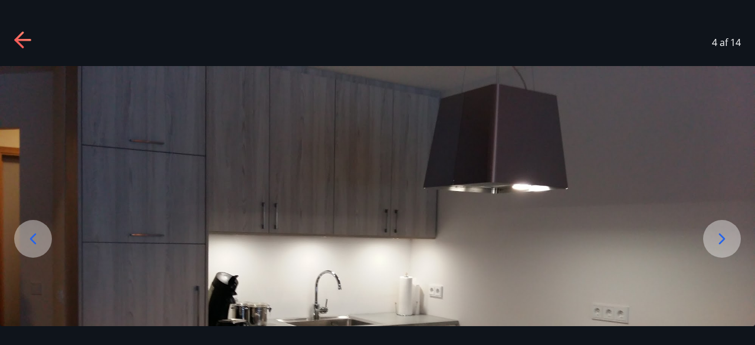
click at [725, 238] on icon at bounding box center [721, 238] width 19 height 19
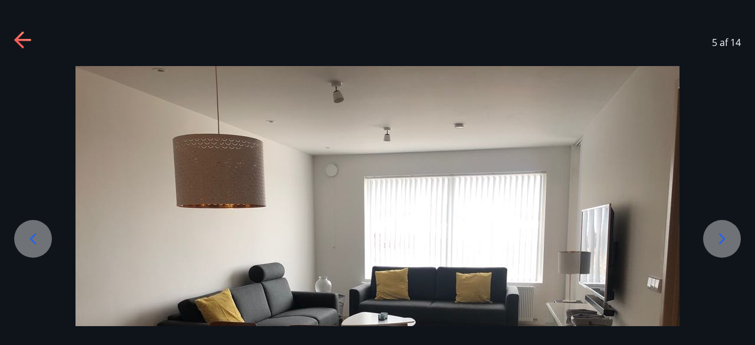
click at [725, 238] on icon at bounding box center [721, 238] width 19 height 19
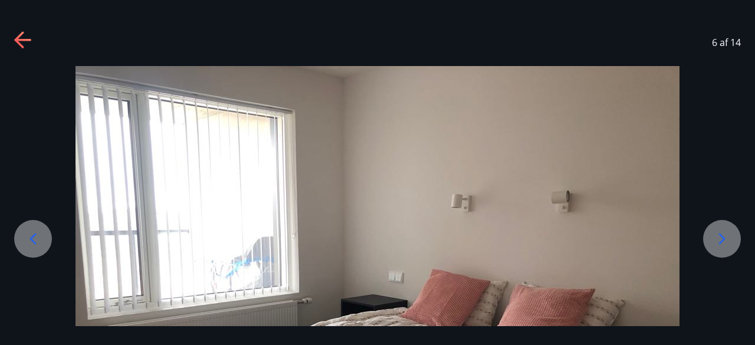
click at [725, 238] on icon at bounding box center [721, 238] width 19 height 19
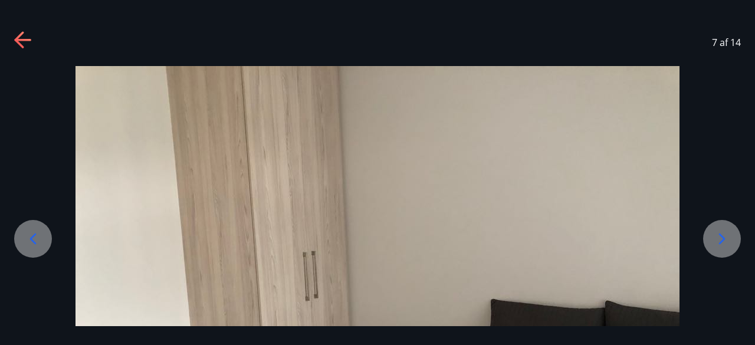
click at [725, 238] on icon at bounding box center [721, 238] width 19 height 19
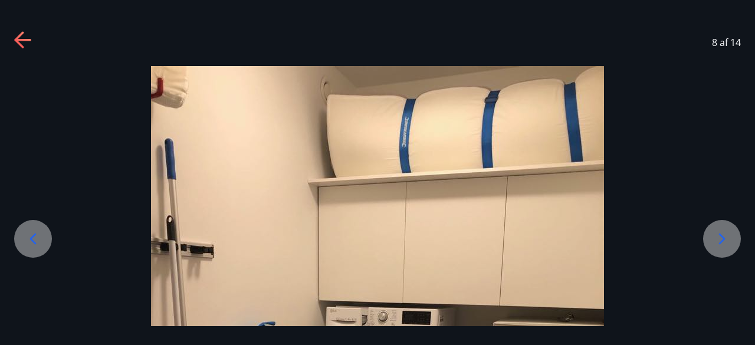
click at [725, 238] on icon at bounding box center [721, 238] width 19 height 19
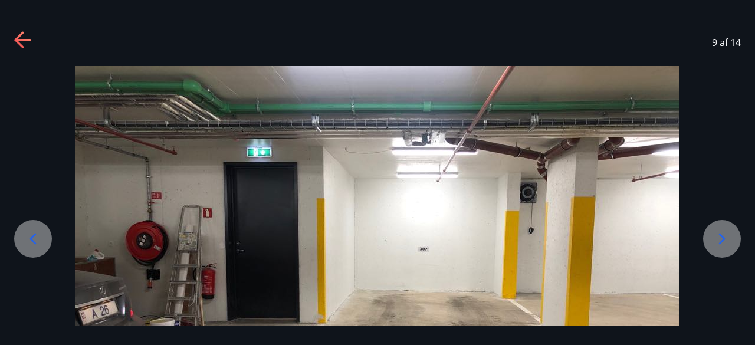
click at [725, 238] on icon at bounding box center [721, 238] width 19 height 19
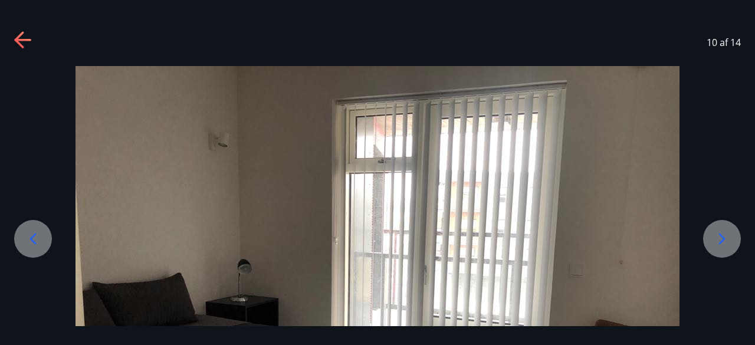
click at [725, 238] on icon at bounding box center [721, 238] width 19 height 19
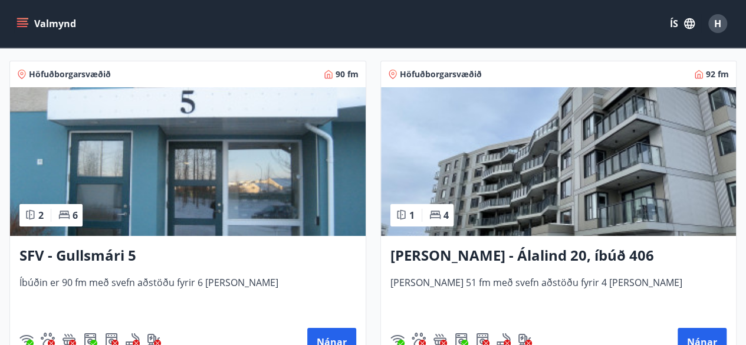
scroll to position [2158, 0]
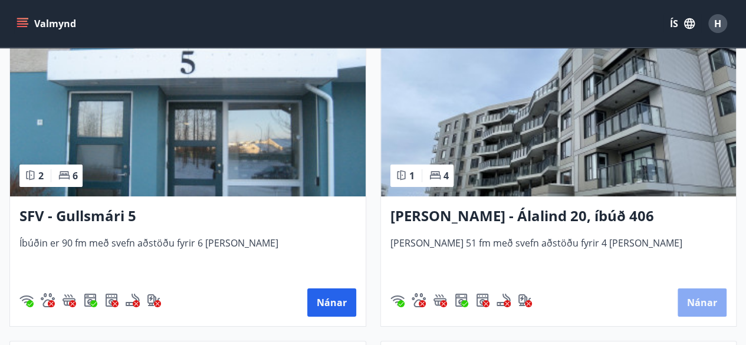
click at [691, 297] on button "Nánar" at bounding box center [702, 302] width 49 height 28
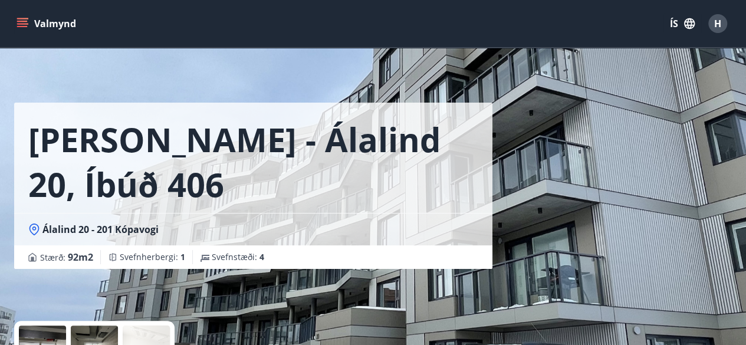
click at [52, 335] on div at bounding box center [42, 349] width 47 height 47
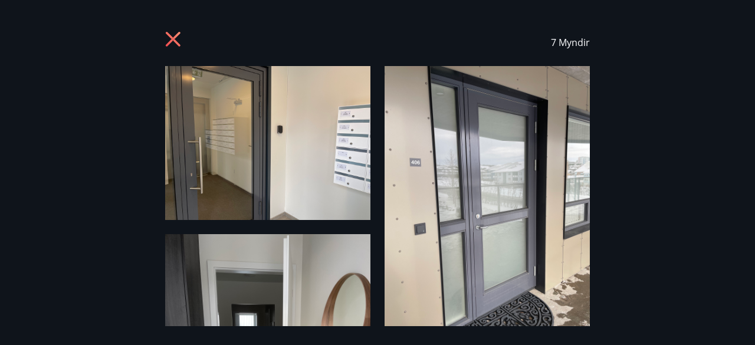
click at [524, 245] on img at bounding box center [487, 203] width 205 height 274
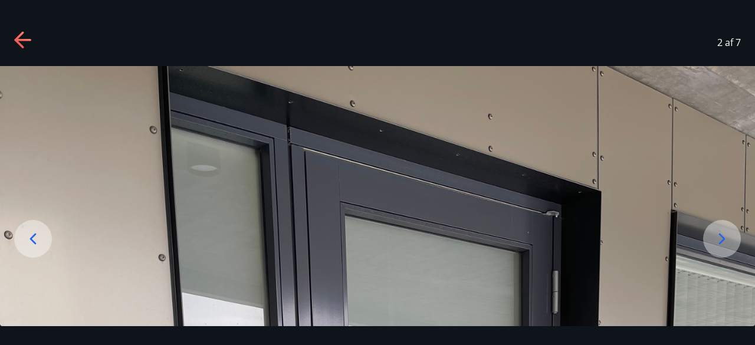
click at [718, 236] on icon at bounding box center [721, 238] width 19 height 19
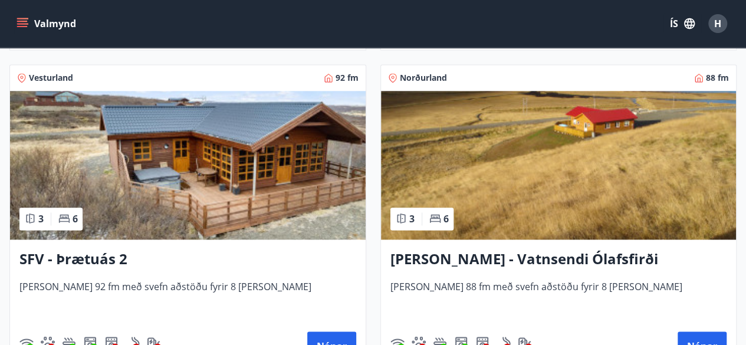
scroll to position [3097, 0]
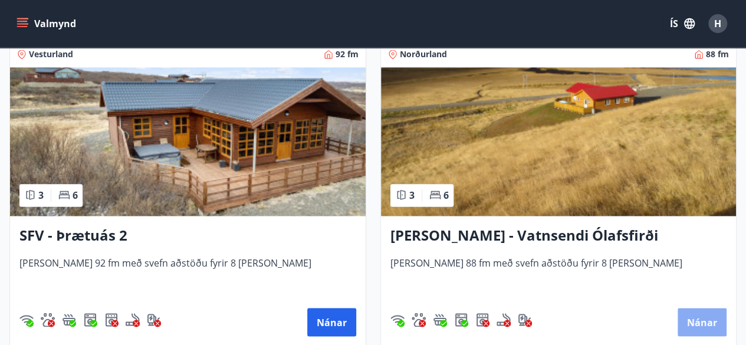
click at [706, 318] on button "Nánar" at bounding box center [702, 322] width 49 height 28
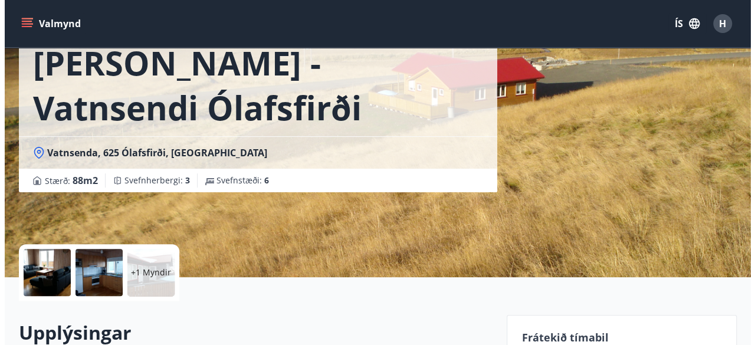
scroll to position [94, 0]
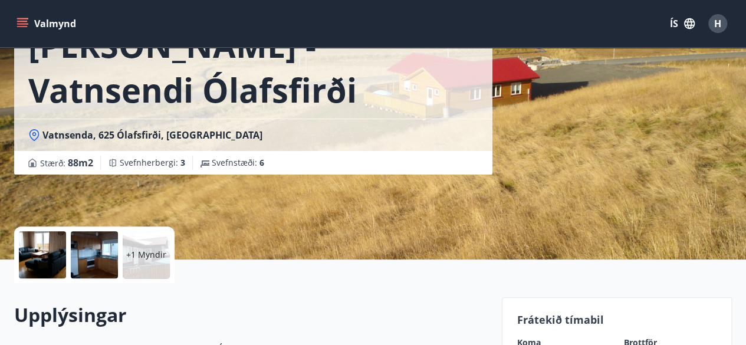
click at [44, 253] on div at bounding box center [42, 254] width 47 height 47
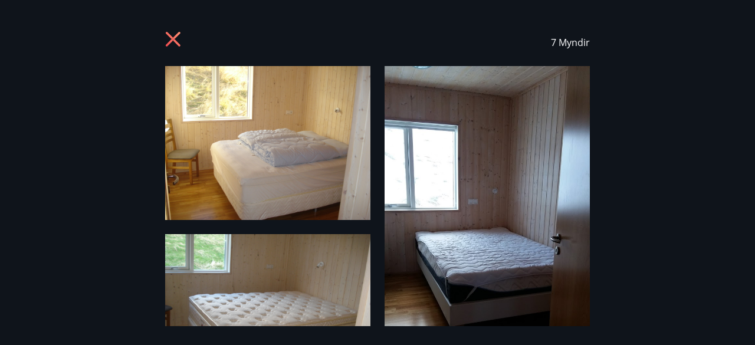
click at [542, 205] on img at bounding box center [487, 248] width 205 height 364
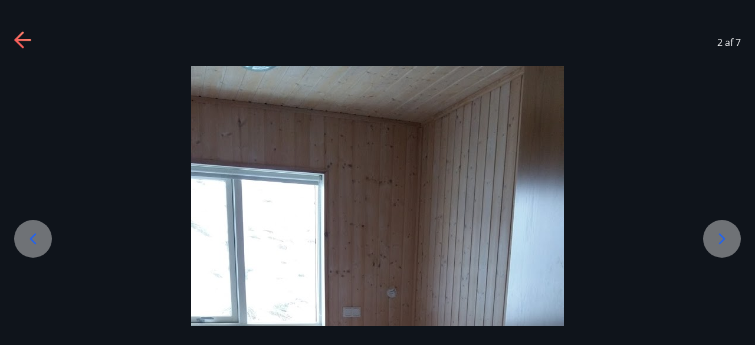
click at [724, 239] on icon at bounding box center [722, 238] width 6 height 11
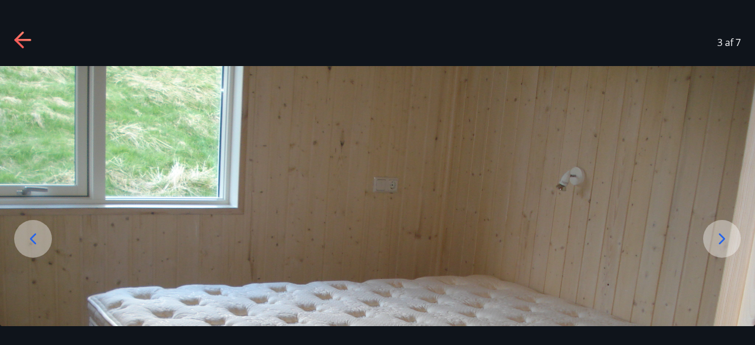
click at [724, 239] on icon at bounding box center [722, 238] width 6 height 11
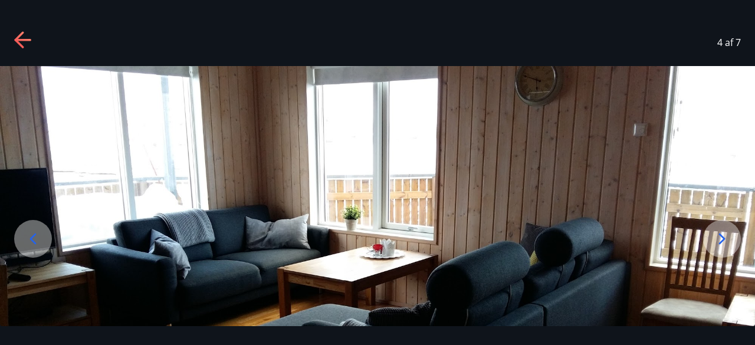
click at [724, 239] on icon at bounding box center [722, 238] width 6 height 11
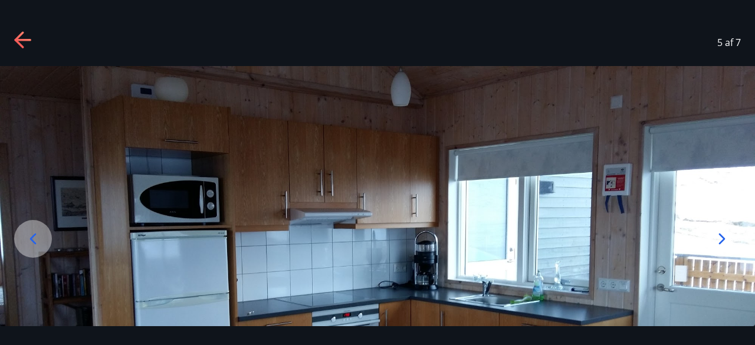
click at [724, 239] on icon at bounding box center [722, 238] width 6 height 11
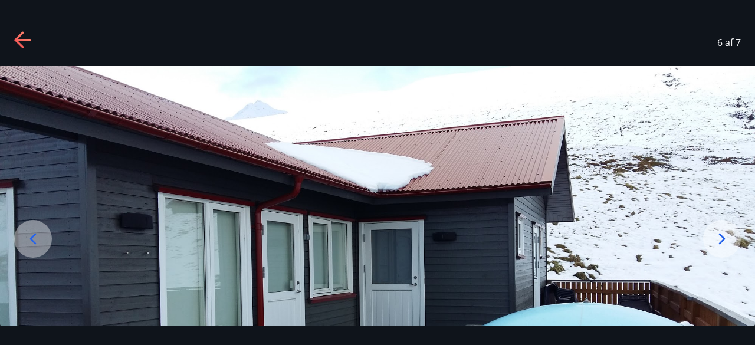
click at [720, 235] on icon at bounding box center [722, 238] width 6 height 11
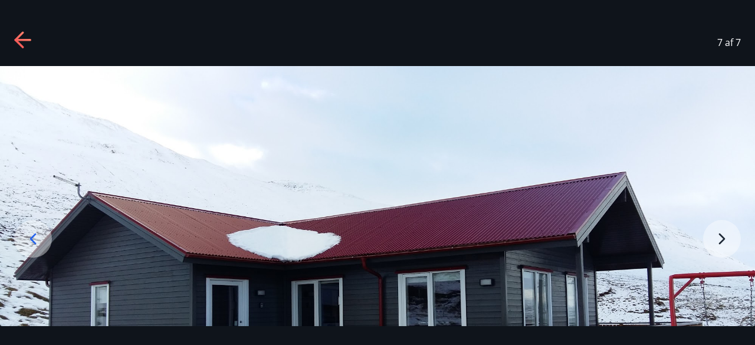
click at [720, 235] on img at bounding box center [377, 278] width 755 height 425
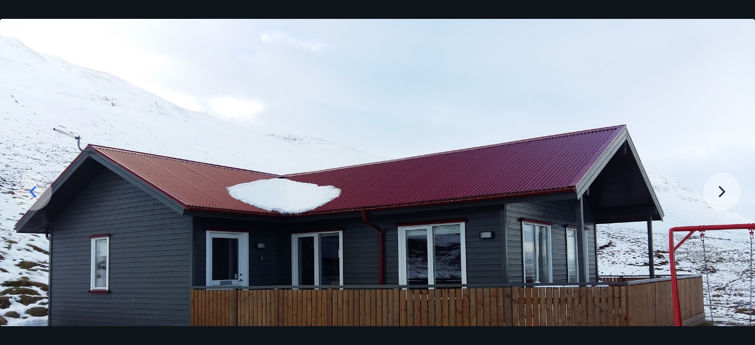
click at [720, 235] on img at bounding box center [377, 231] width 755 height 425
click at [721, 189] on img at bounding box center [377, 231] width 755 height 425
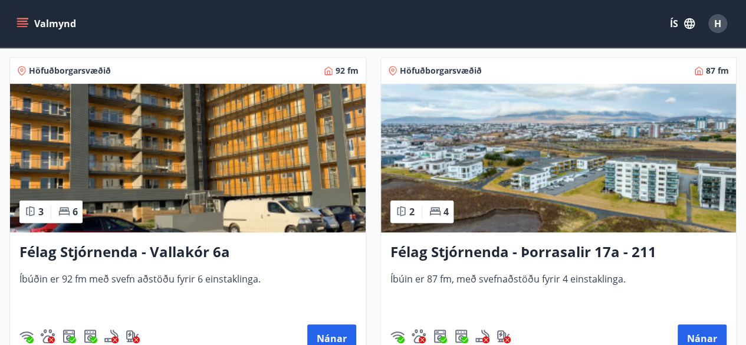
scroll to position [2453, 0]
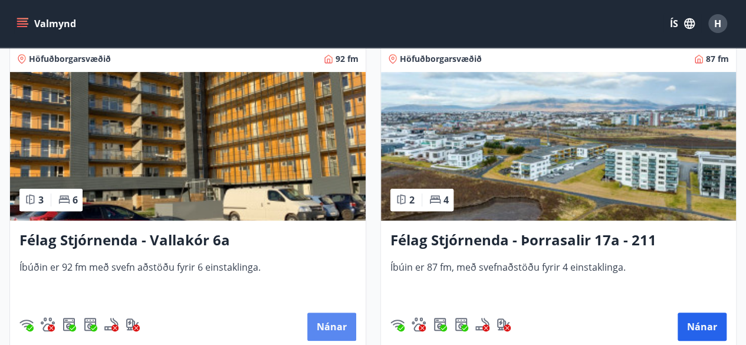
click at [328, 326] on button "Nánar" at bounding box center [331, 327] width 49 height 28
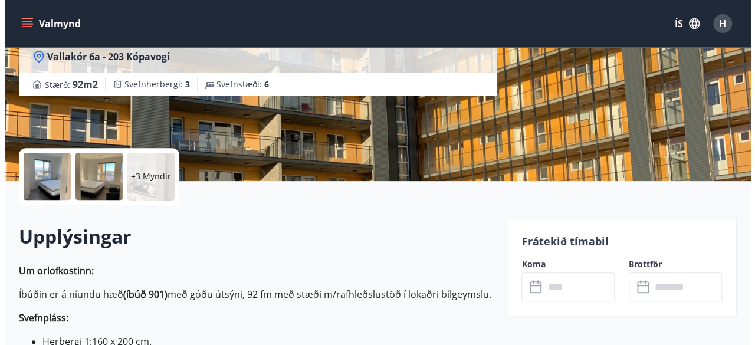
scroll to position [204, 0]
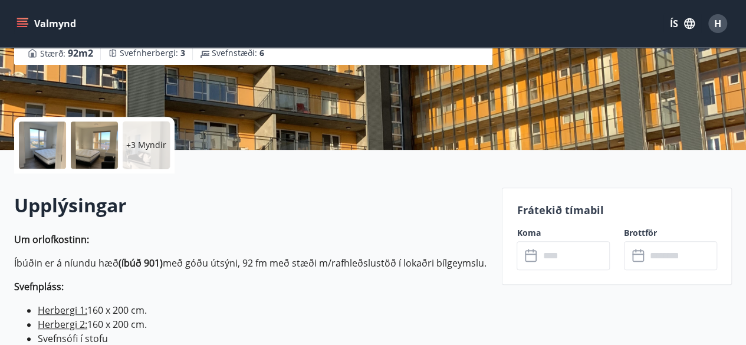
click at [48, 140] on div at bounding box center [42, 144] width 47 height 47
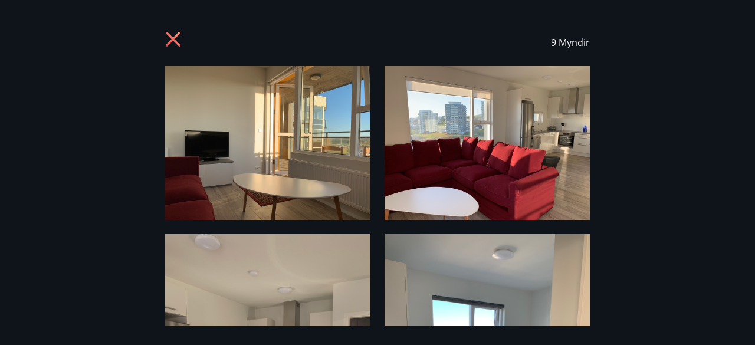
click at [531, 142] on img at bounding box center [487, 143] width 205 height 154
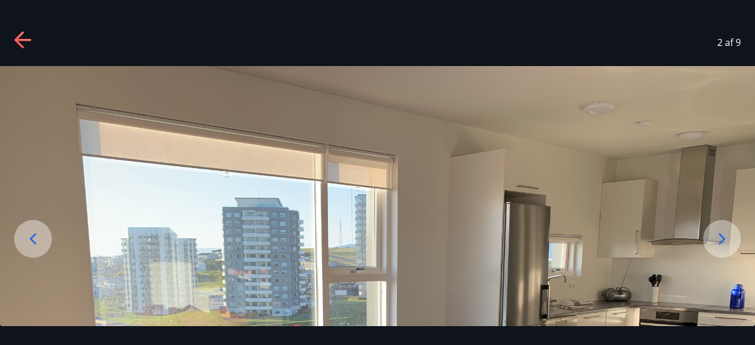
click at [721, 237] on icon at bounding box center [721, 238] width 19 height 19
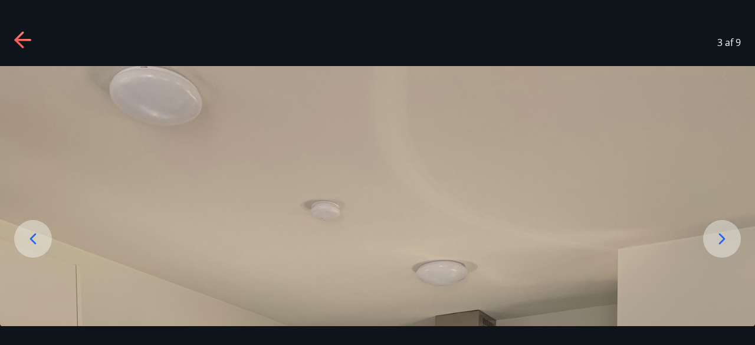
click at [721, 237] on icon at bounding box center [721, 238] width 19 height 19
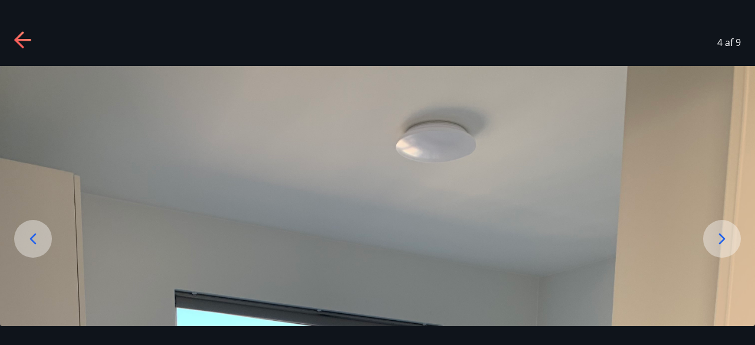
click at [721, 237] on icon at bounding box center [721, 238] width 19 height 19
